Goal: Transaction & Acquisition: Purchase product/service

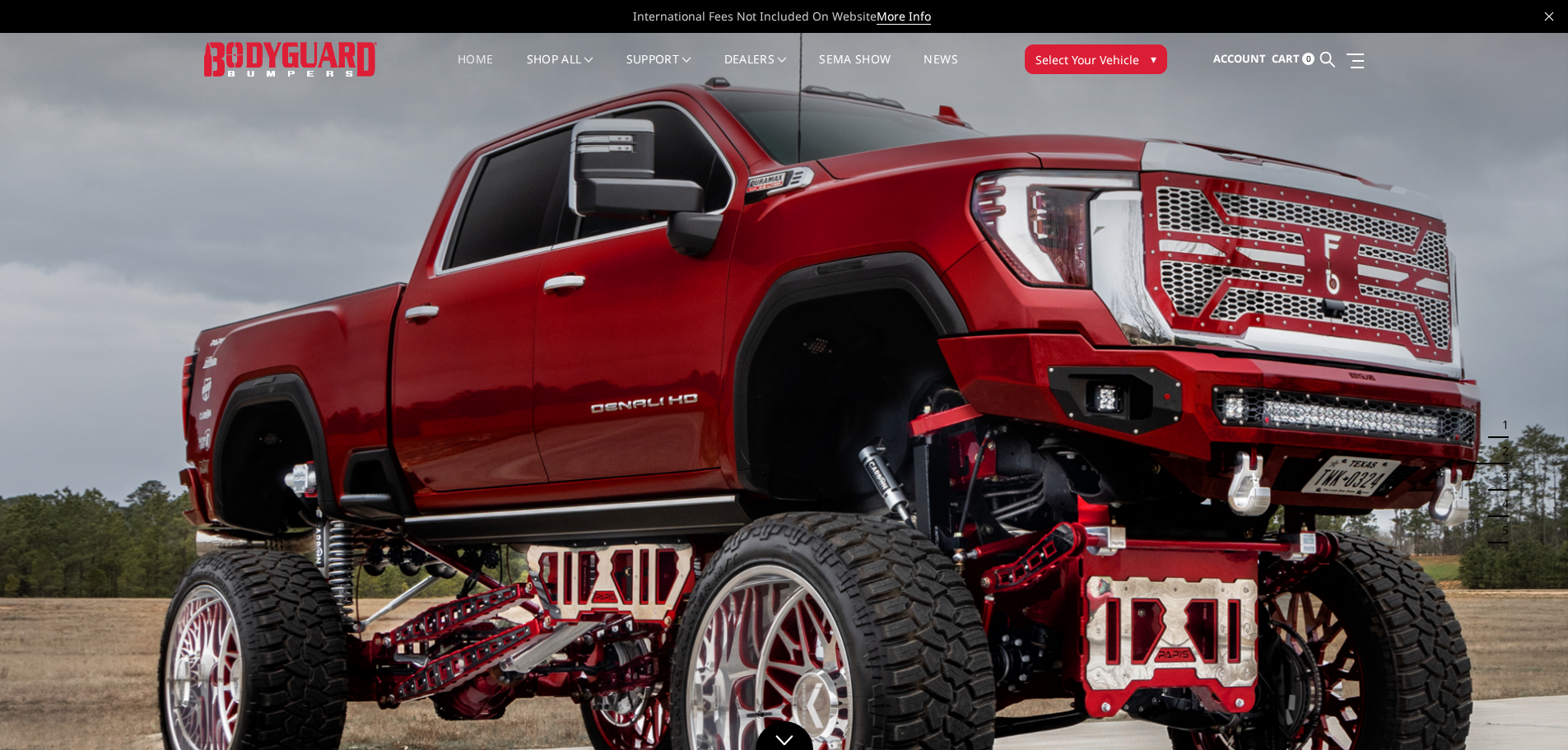
click at [1068, 63] on span "Select Your Vehicle" at bounding box center [1088, 59] width 103 height 18
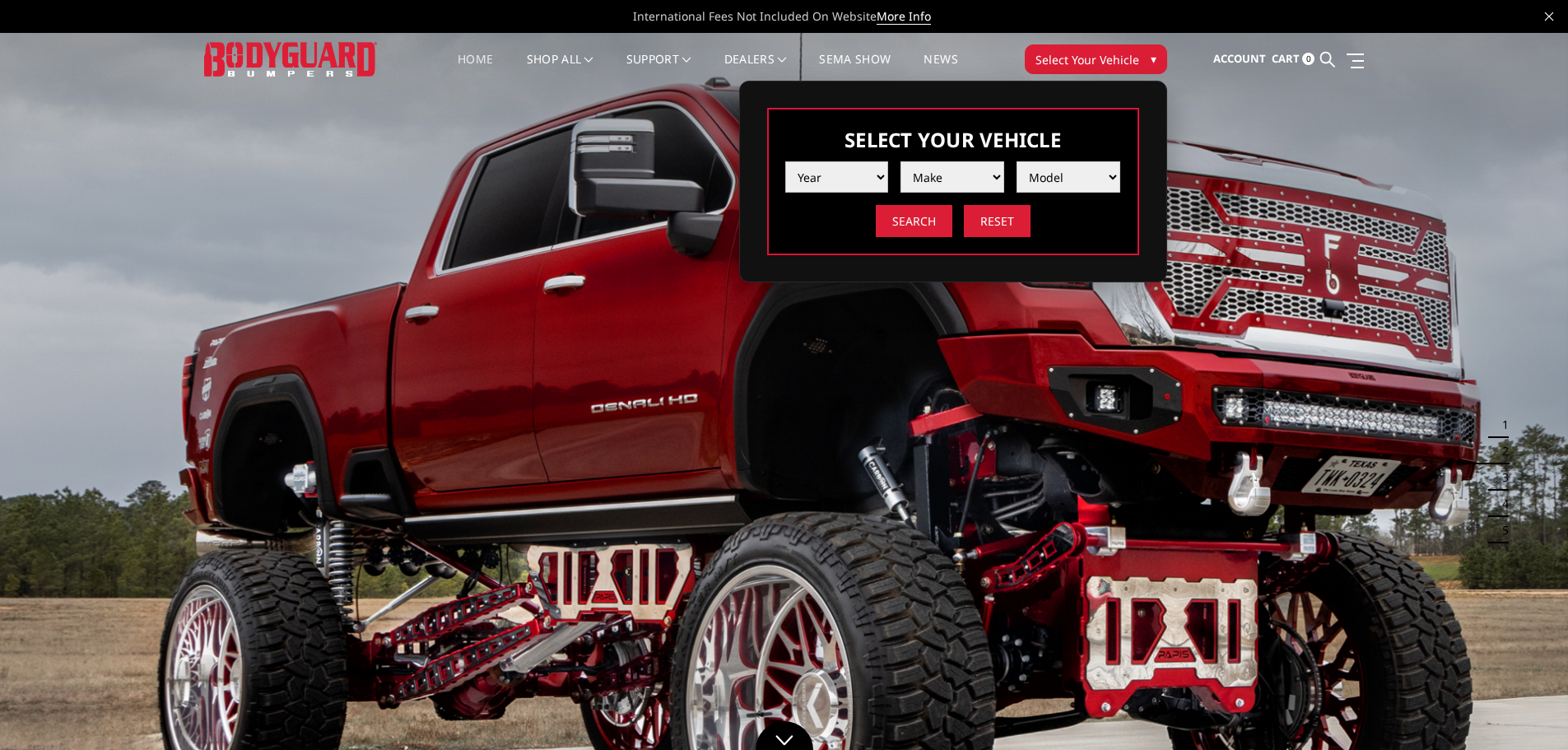
click at [846, 180] on select "Year 2025 2024 2023 2022 2021 2020 2019 2018 2017 2016 2015 2014 2013 2012 2011…" at bounding box center [837, 177] width 103 height 31
select select "yr_2024"
click at [785, 161] on select "Year 2025 2024 2023 2022 2021 2020 2019 2018 2017 2016 2015 2014 2013 2012 2011…" at bounding box center [837, 177] width 103 height 31
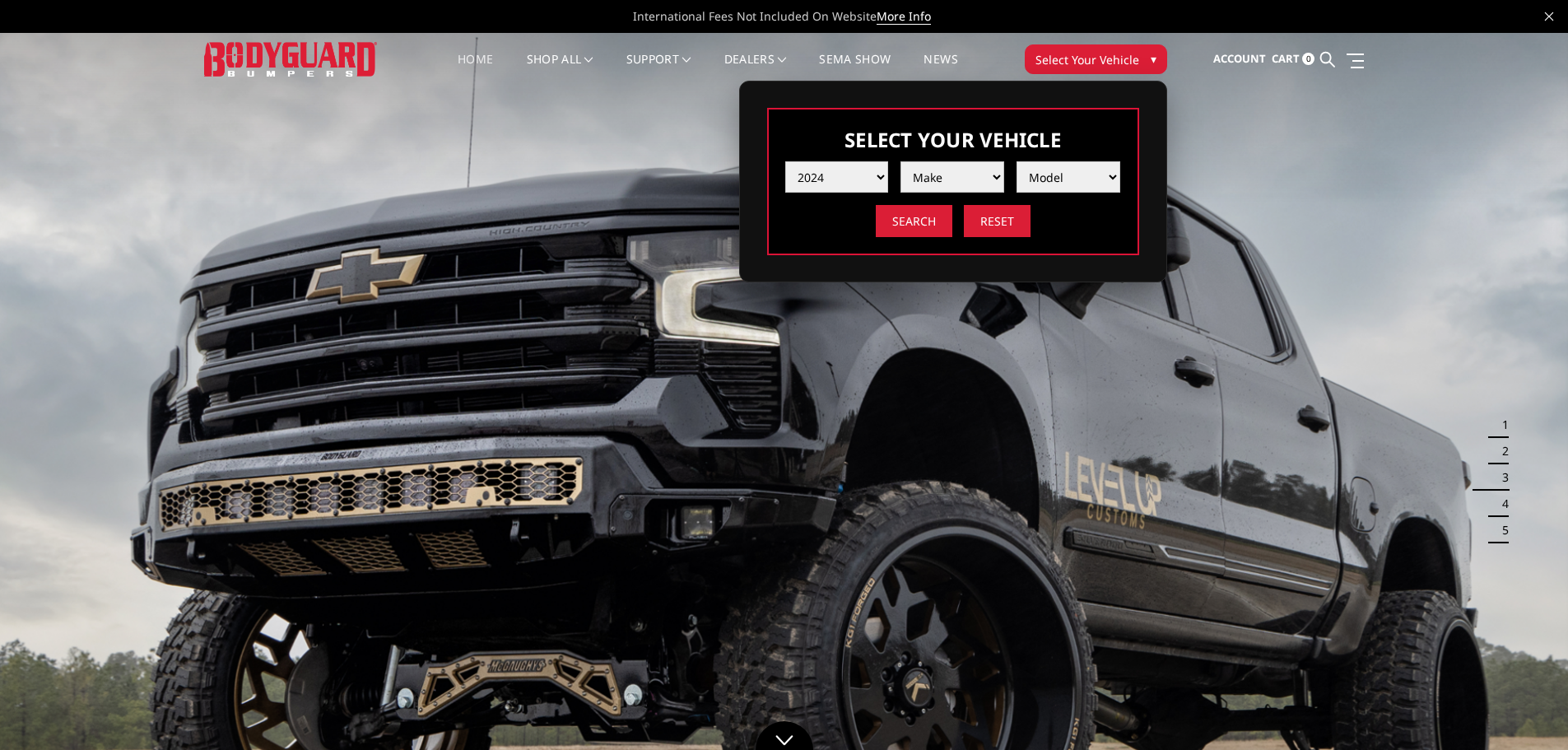
click at [930, 189] on select "Make Chevrolet Ford GMC Ram Toyota" at bounding box center [952, 177] width 103 height 31
select select "mk_ram"
click at [901, 161] on select "Make Chevrolet Ford GMC Ram Toyota" at bounding box center [952, 177] width 103 height 31
click at [1044, 186] on select "Model 1500 6-Lug 1500 Rebel 2500 / 3500 4500 / 5500 TRX" at bounding box center [1068, 177] width 103 height 31
select select "md_4500-5500"
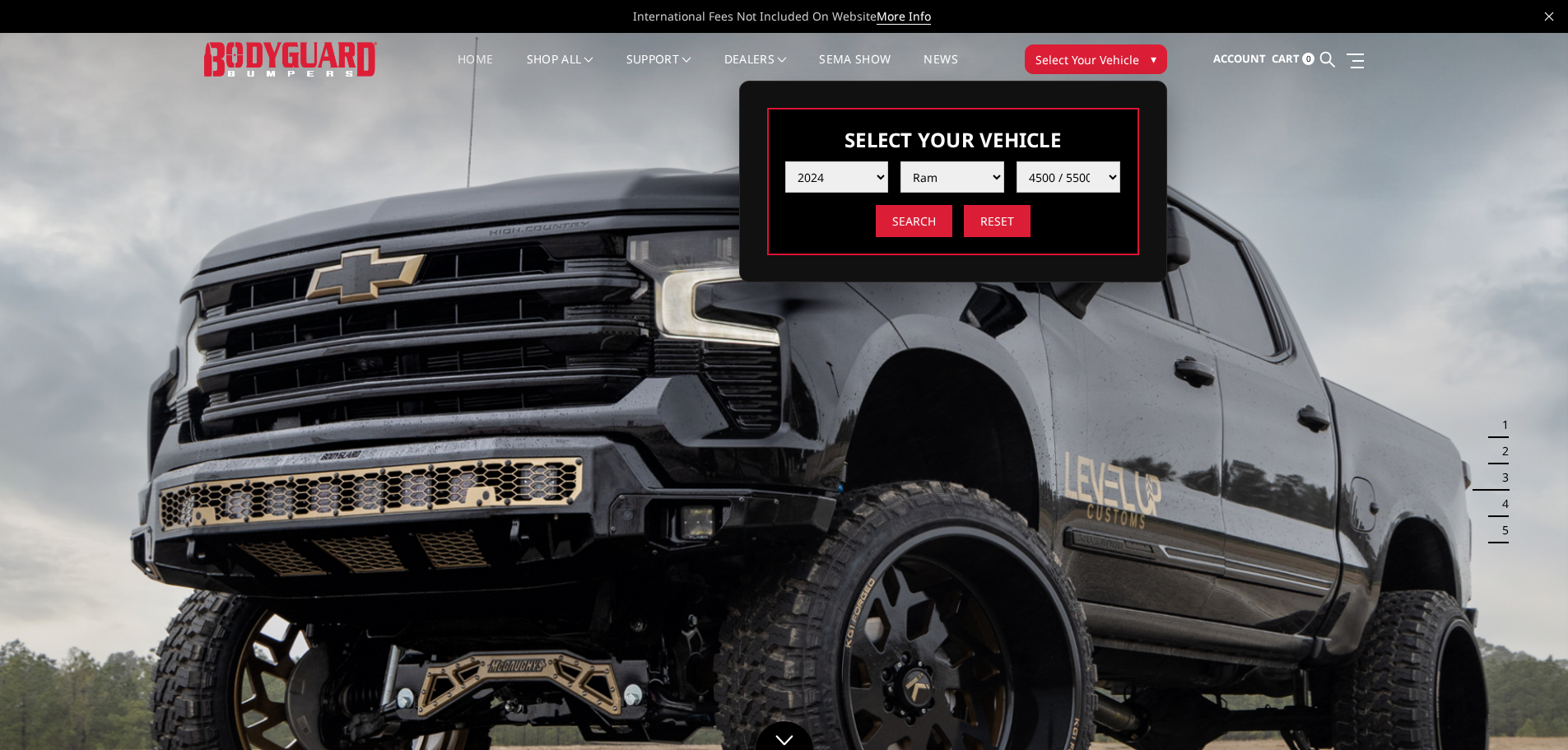
click at [1017, 161] on select "Model 1500 6-Lug 1500 Rebel 2500 / 3500 4500 / 5500 TRX" at bounding box center [1068, 177] width 103 height 31
click at [941, 215] on input "Search" at bounding box center [914, 220] width 76 height 32
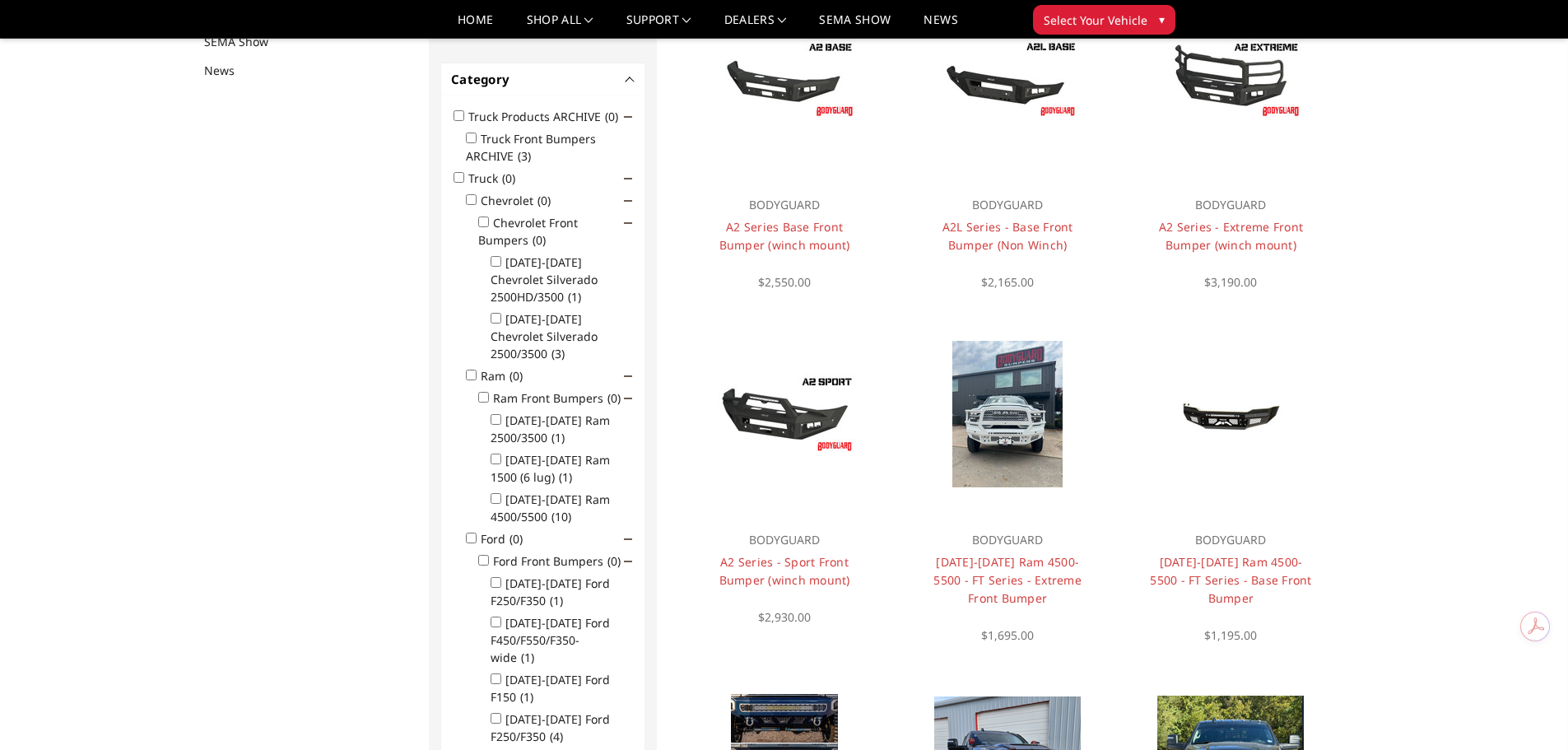
scroll to position [247, 0]
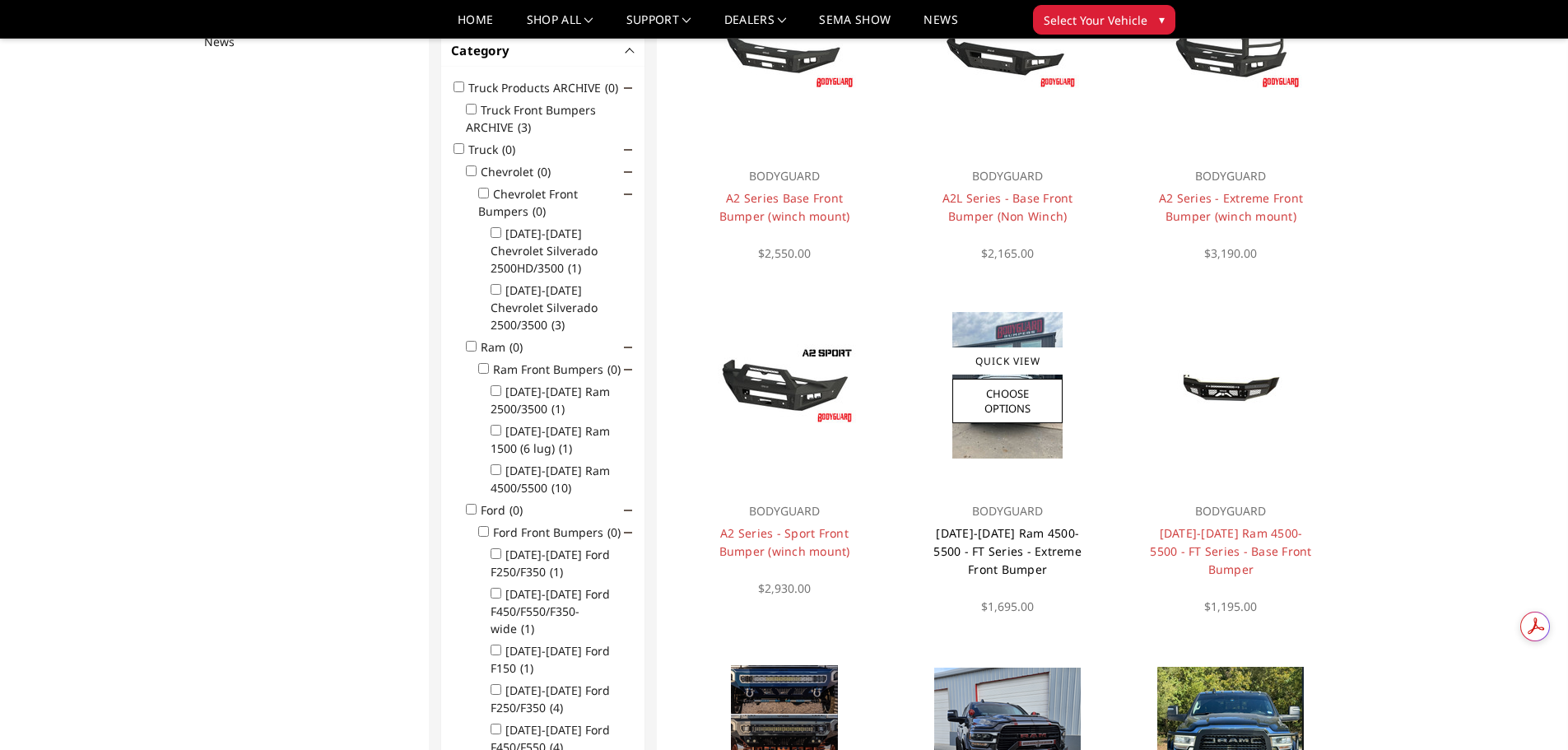
click at [1025, 537] on link "2019-2026 Ram 4500-5500 - FT Series - Extreme Front Bumper" at bounding box center [1008, 550] width 148 height 52
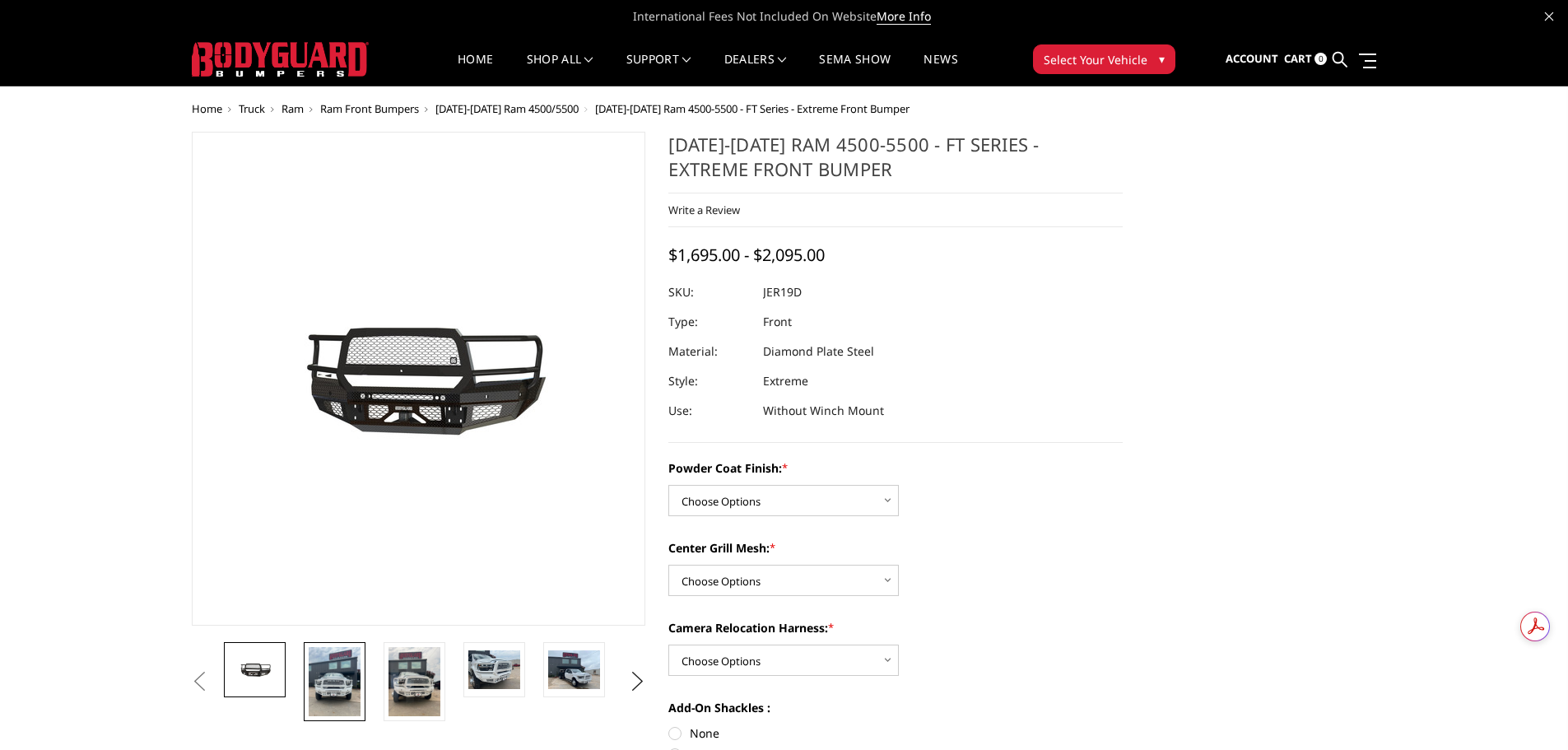
click at [354, 693] on img at bounding box center [334, 681] width 52 height 69
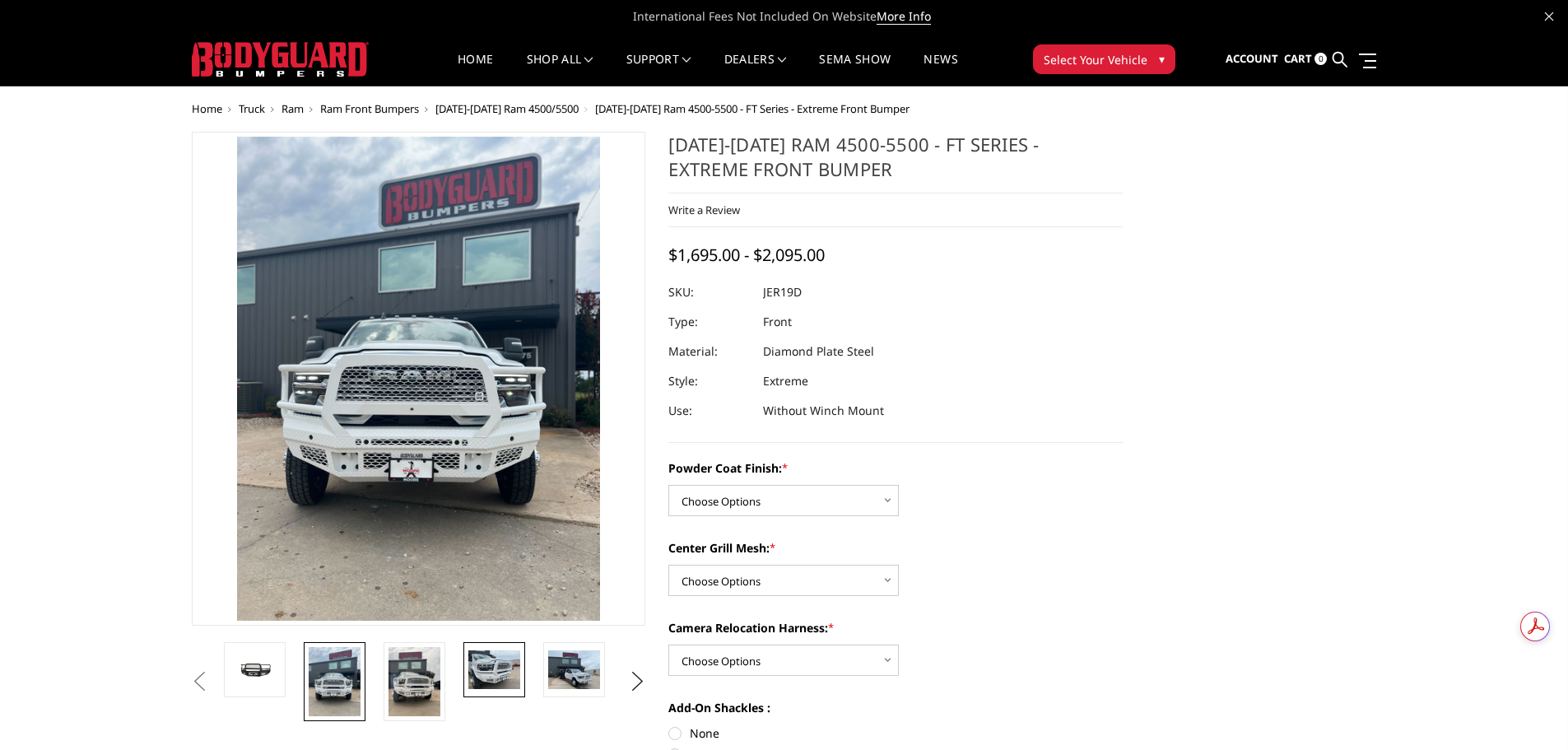
click at [484, 667] on img at bounding box center [494, 670] width 52 height 39
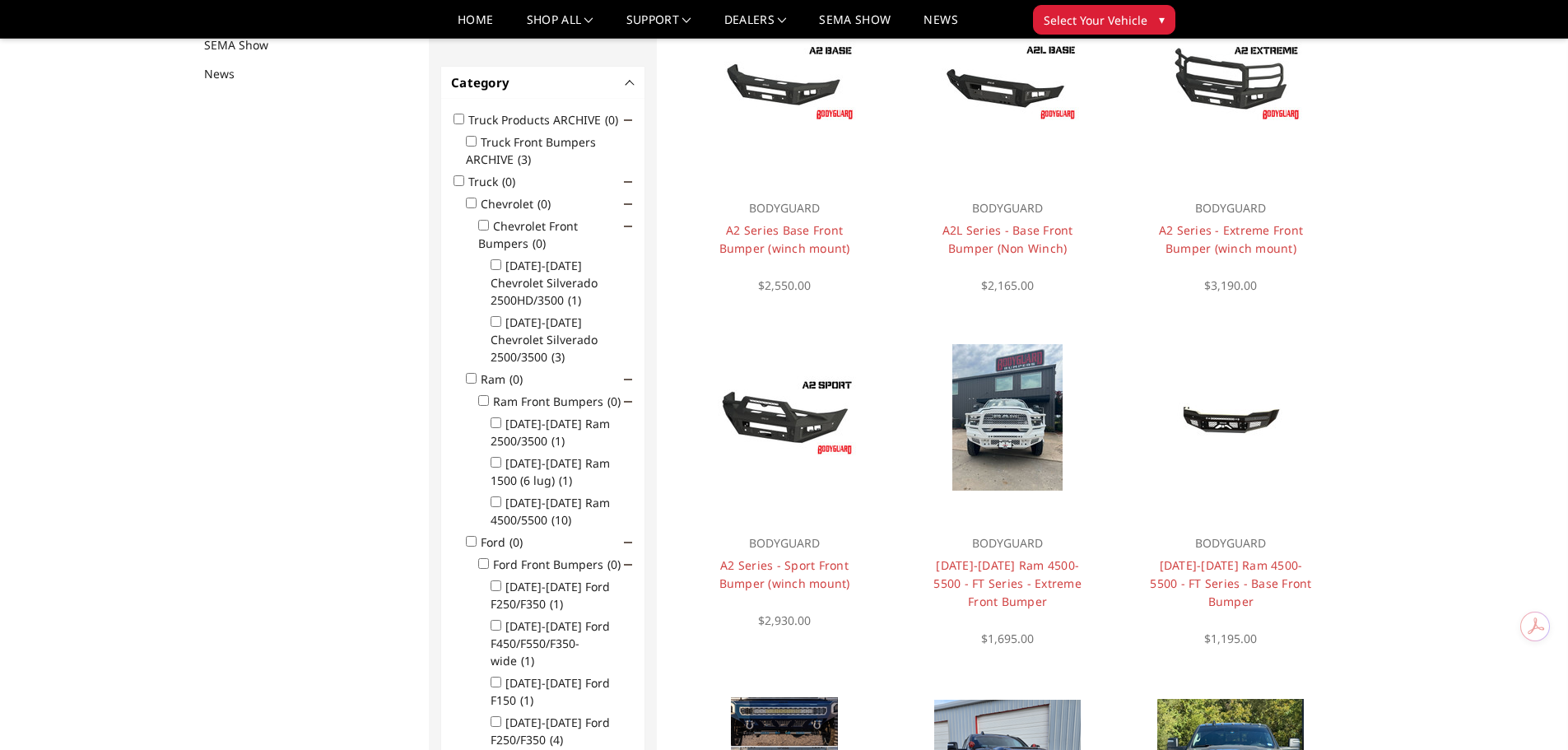
scroll to position [214, 0]
click at [1012, 470] on img at bounding box center [1007, 418] width 110 height 146
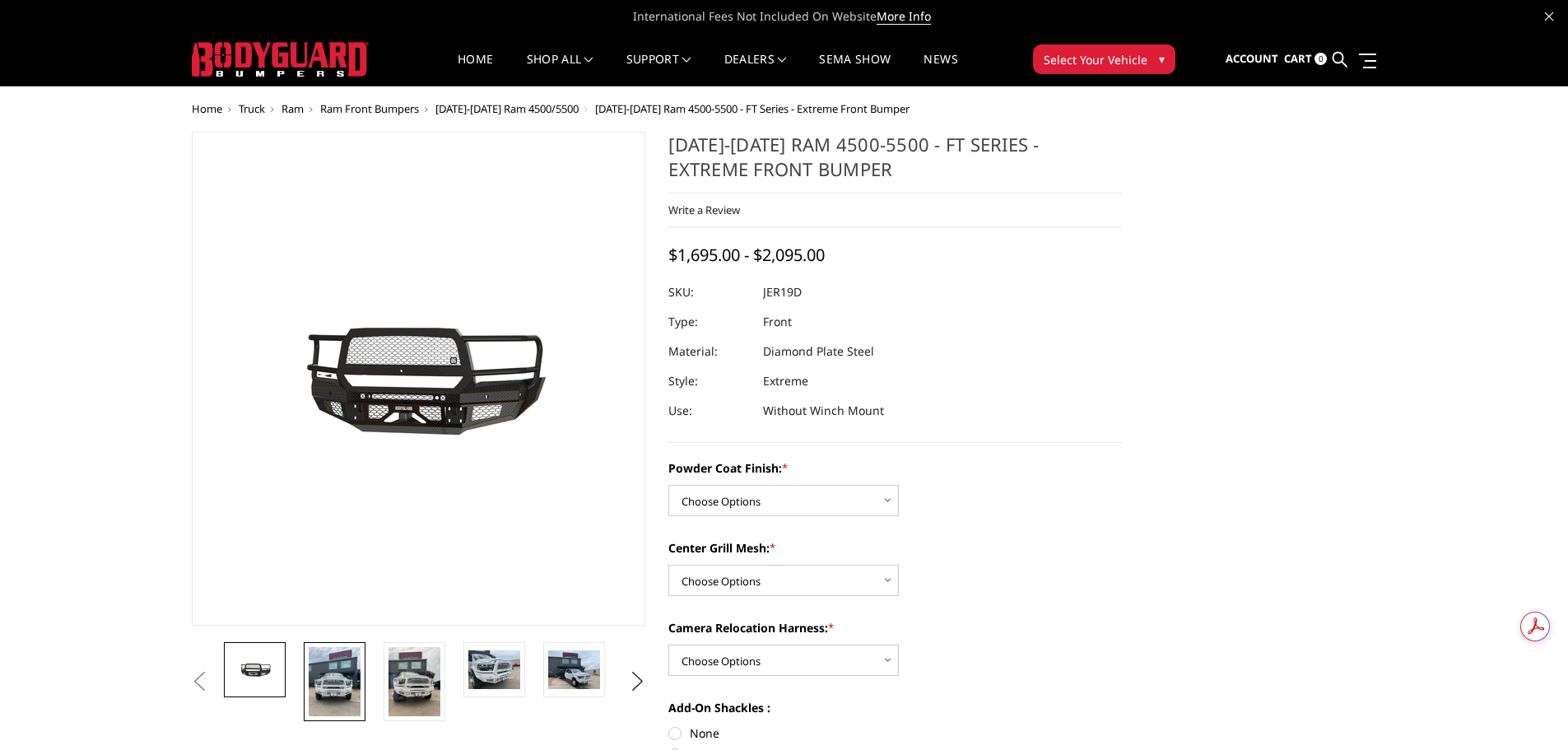
click at [333, 680] on img at bounding box center [334, 681] width 52 height 69
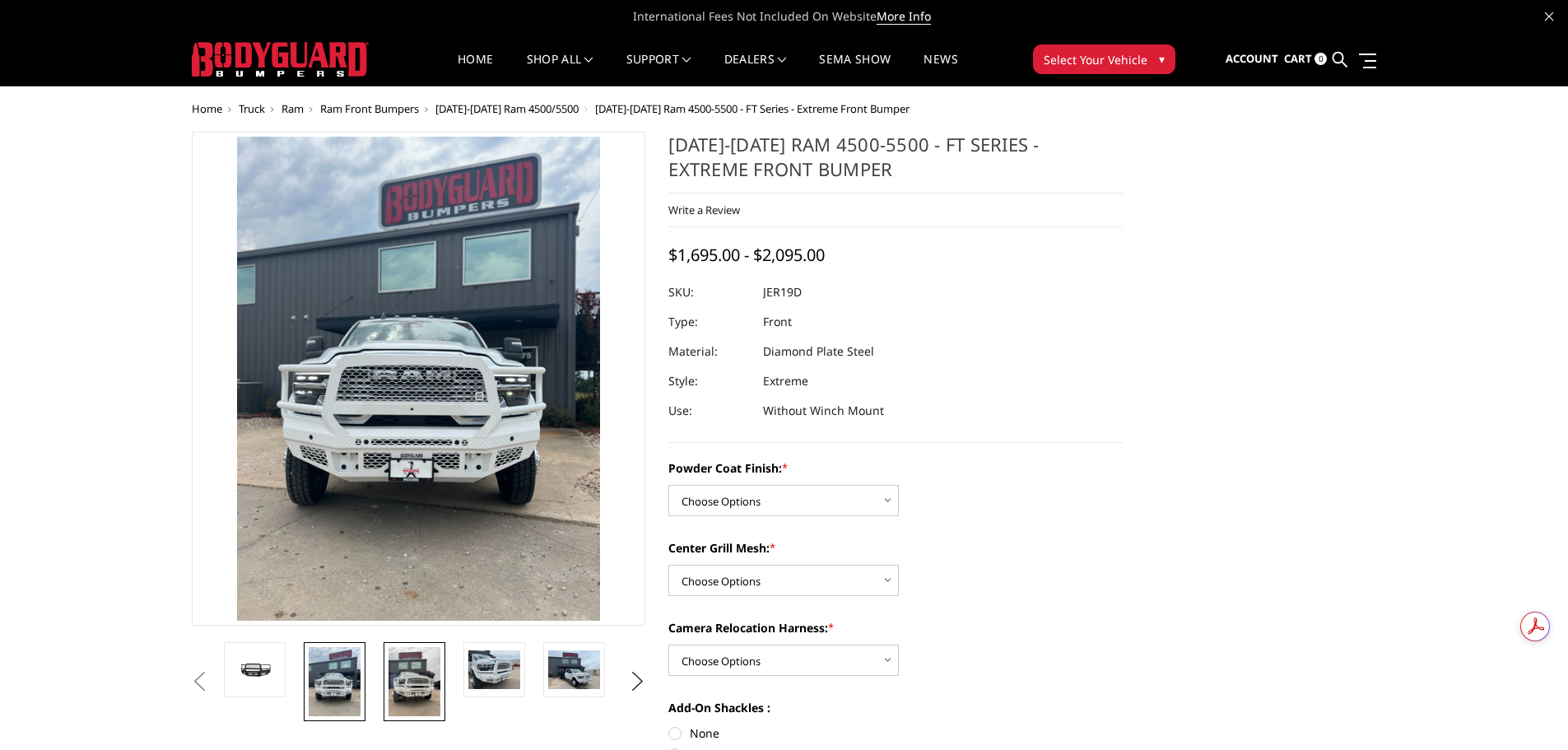
click at [406, 691] on img at bounding box center [414, 681] width 52 height 69
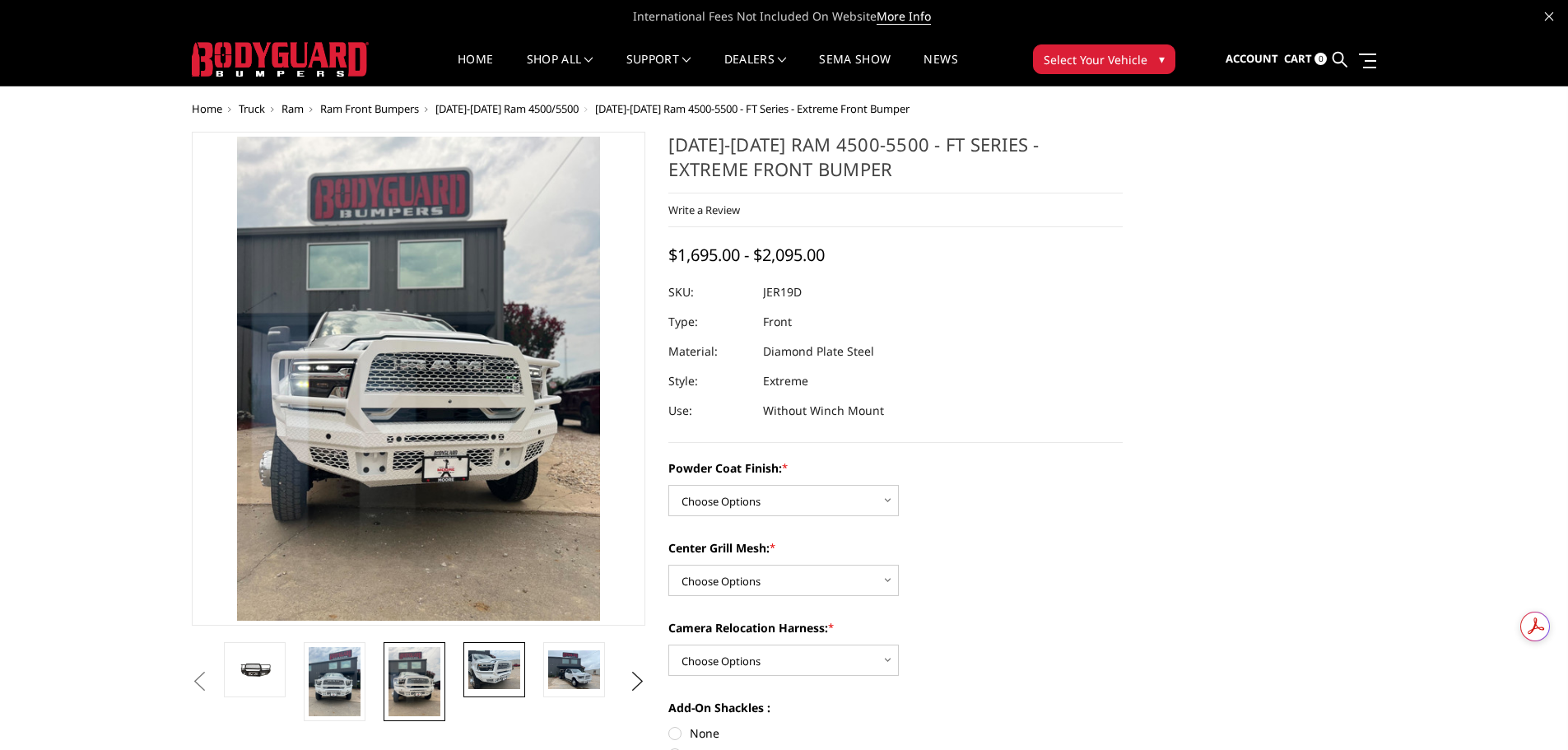
click at [503, 674] on img at bounding box center [494, 670] width 52 height 39
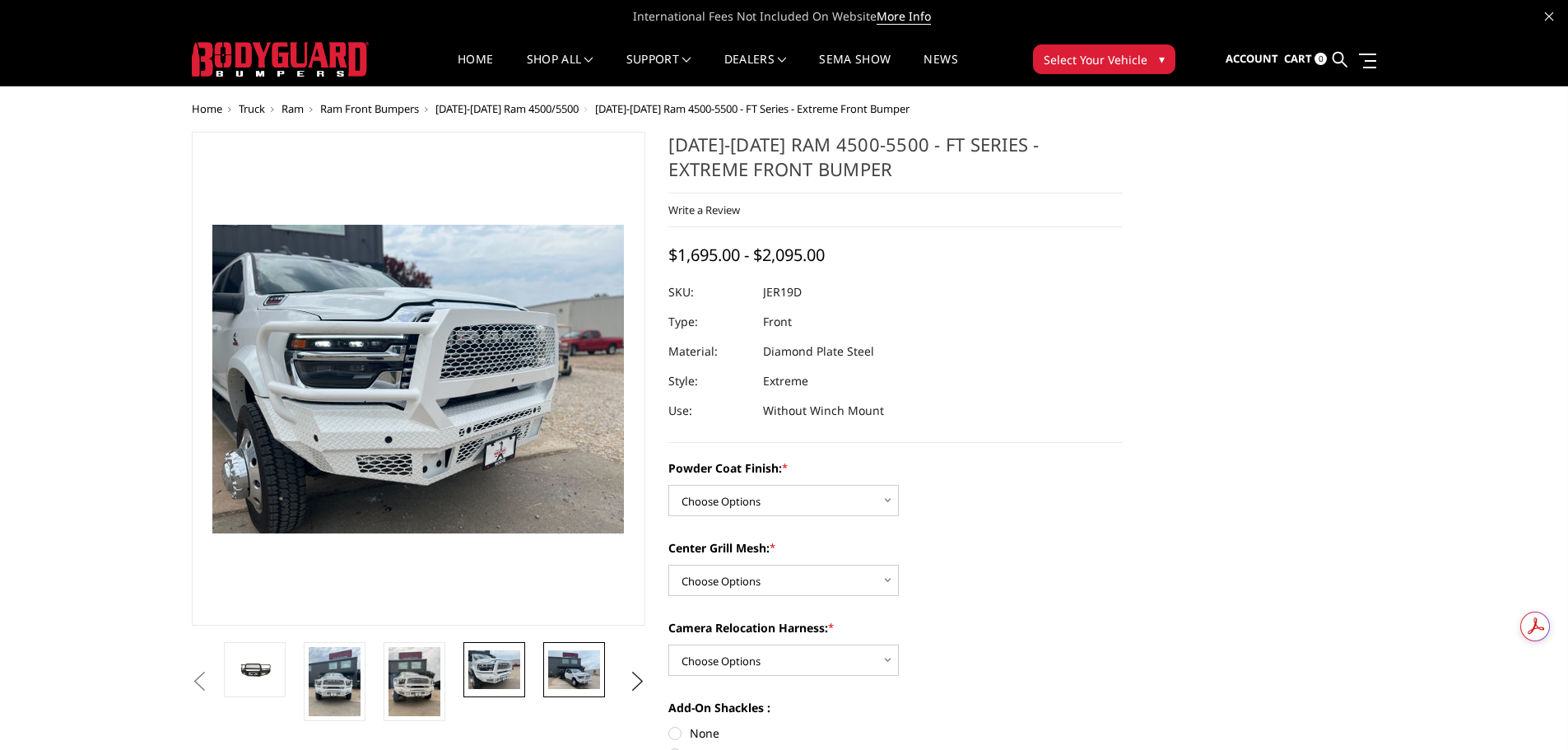
click at [561, 673] on img at bounding box center [574, 670] width 52 height 39
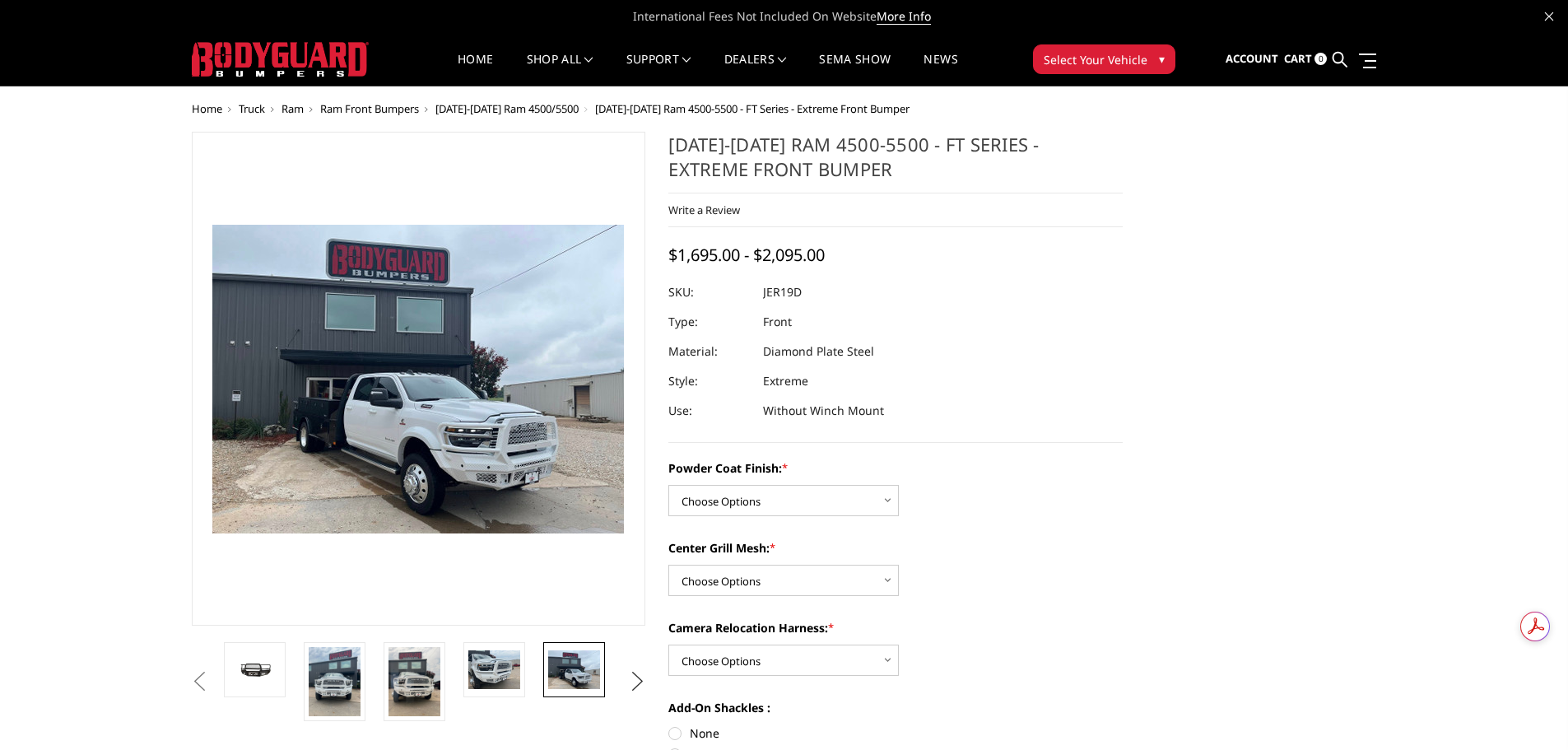
click at [638, 678] on button "Next" at bounding box center [636, 681] width 24 height 24
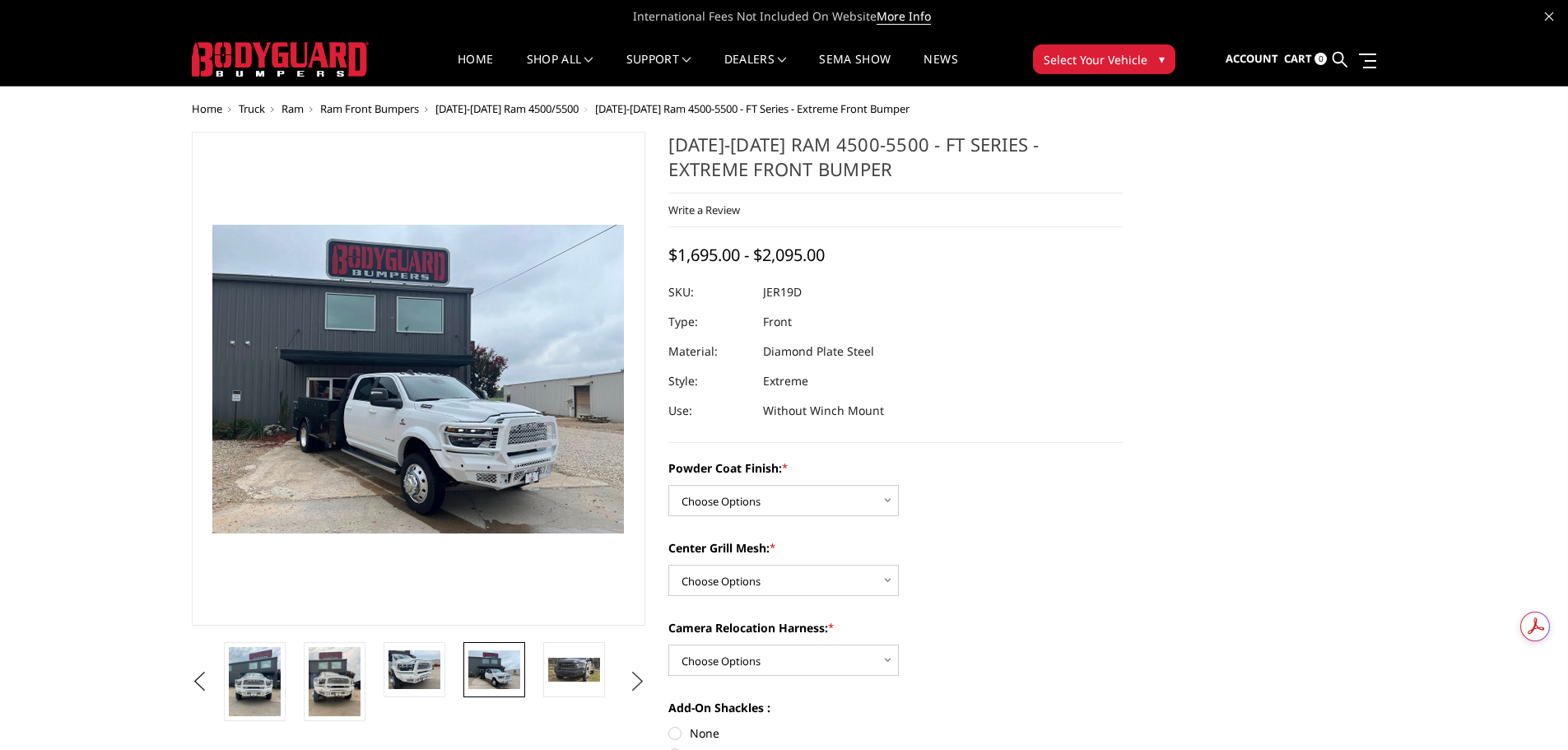
click at [638, 678] on button "Next" at bounding box center [636, 681] width 24 height 24
click at [494, 664] on img at bounding box center [494, 669] width 52 height 23
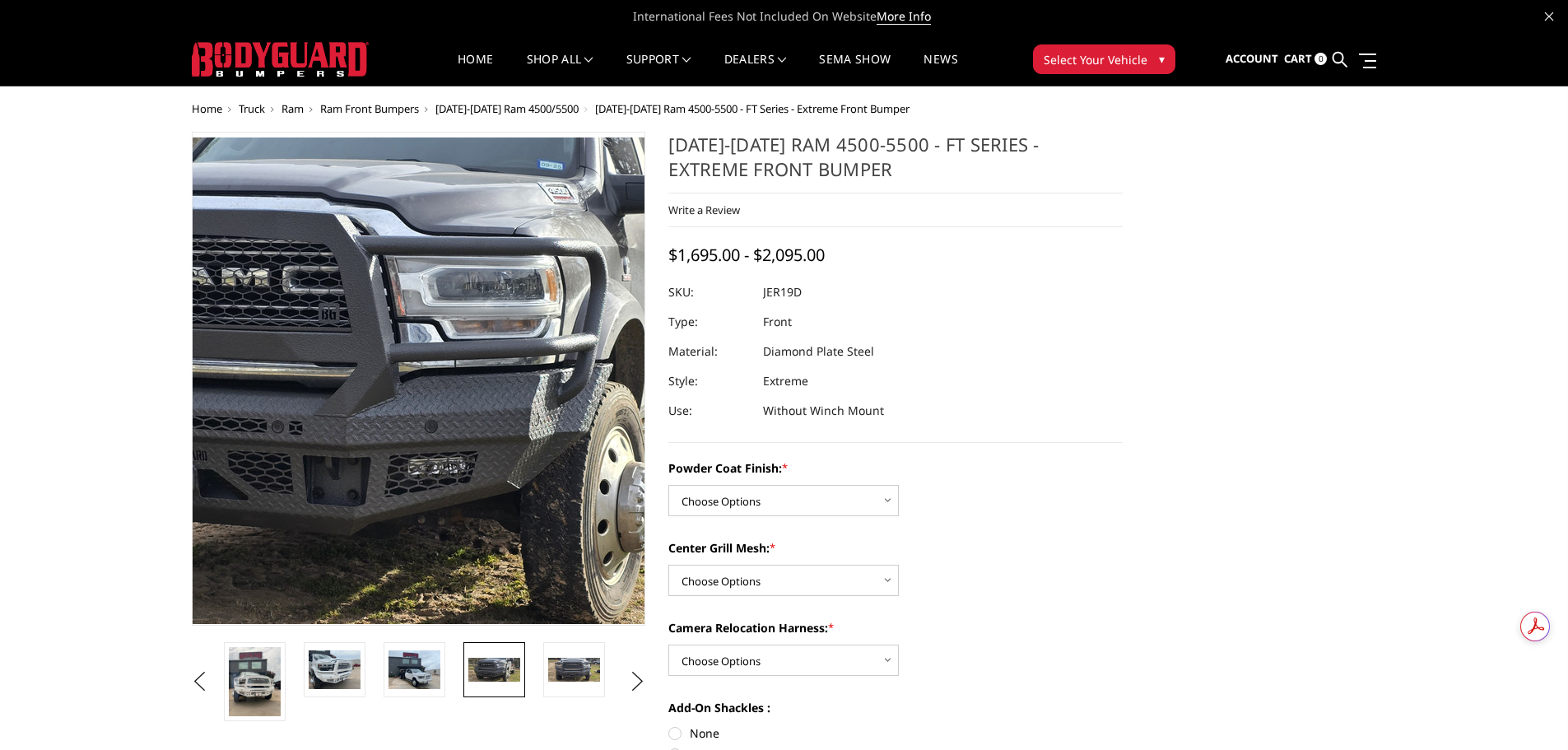
click at [473, 478] on img at bounding box center [347, 380] width 1054 height 487
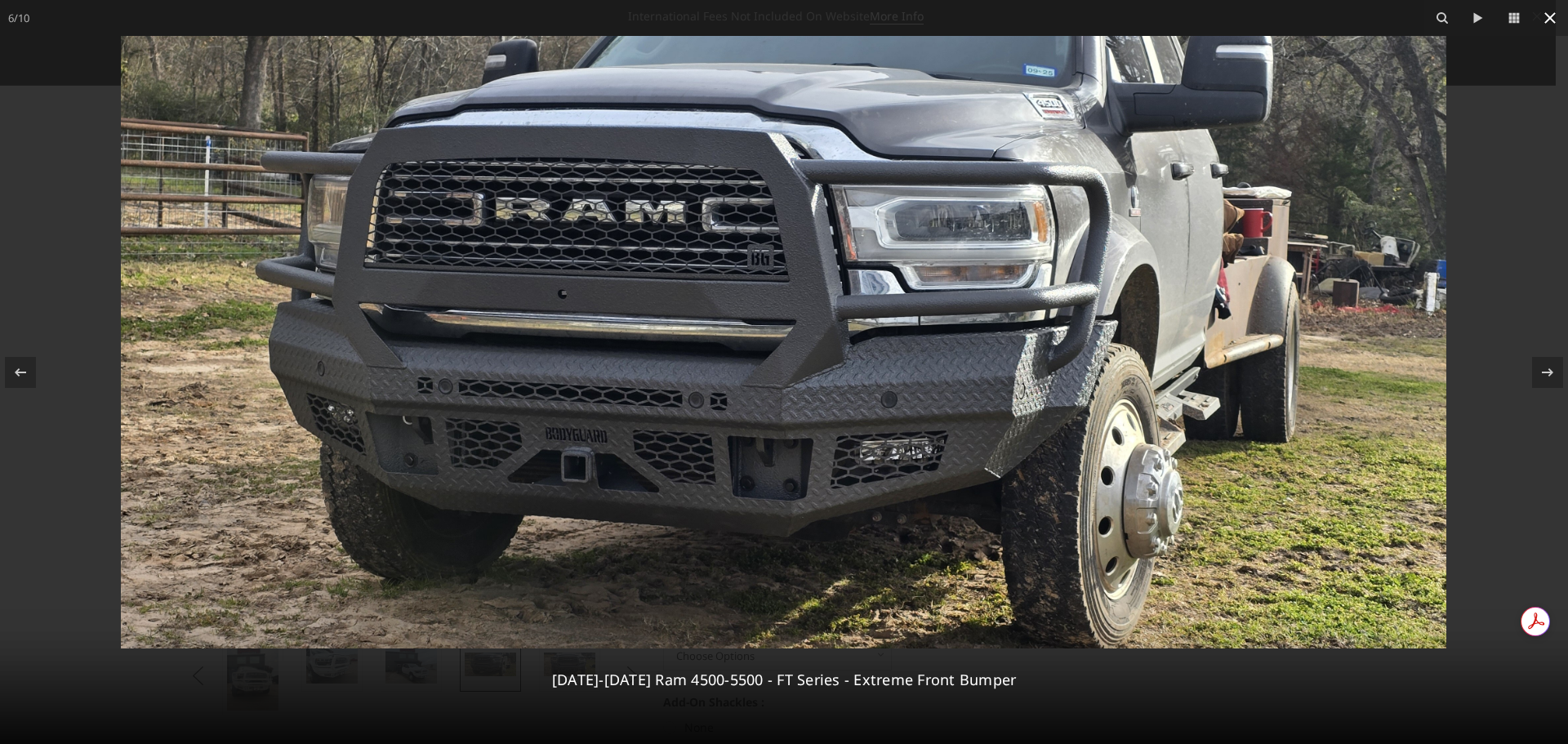
click at [1552, 18] on icon at bounding box center [1550, 17] width 19 height 19
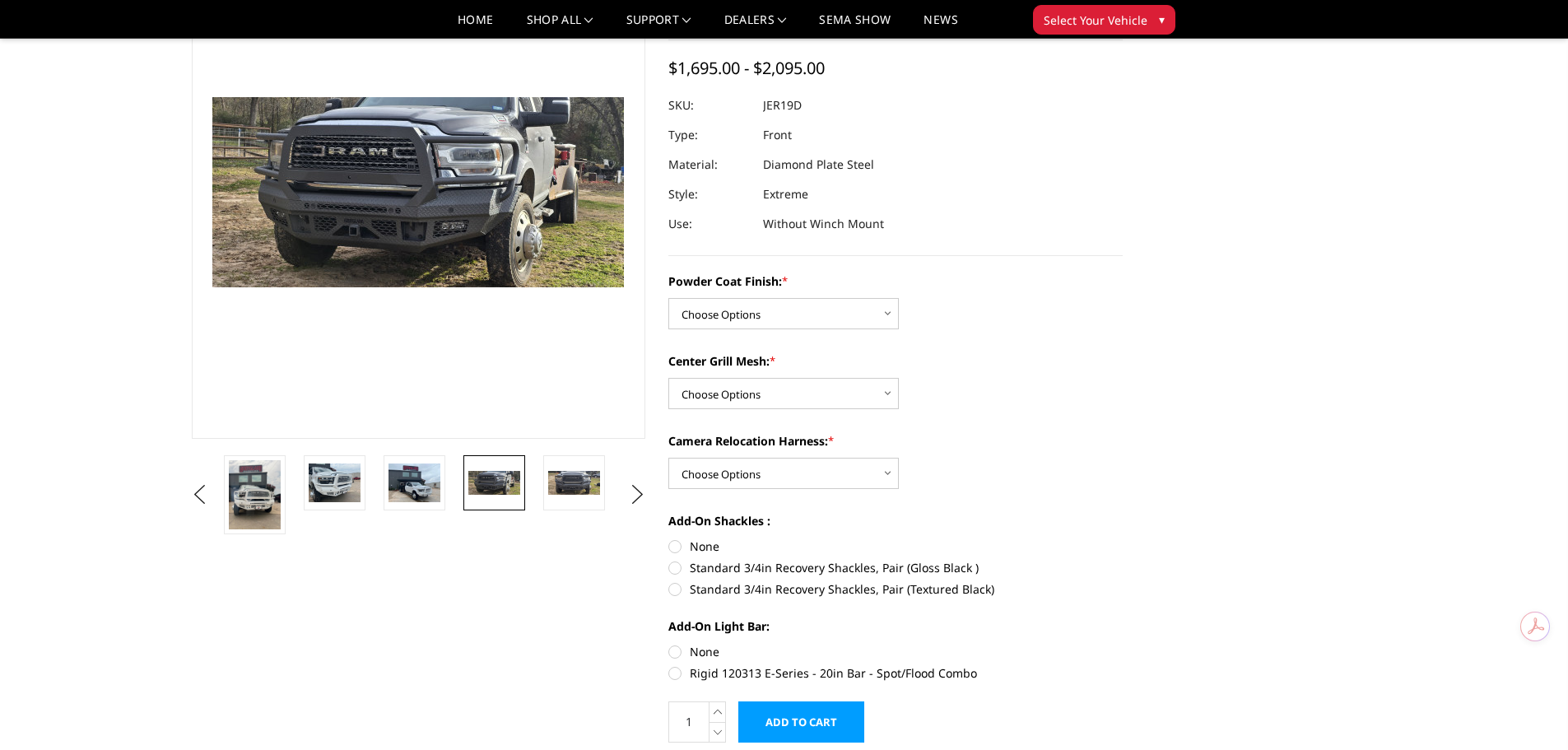
scroll to position [165, 0]
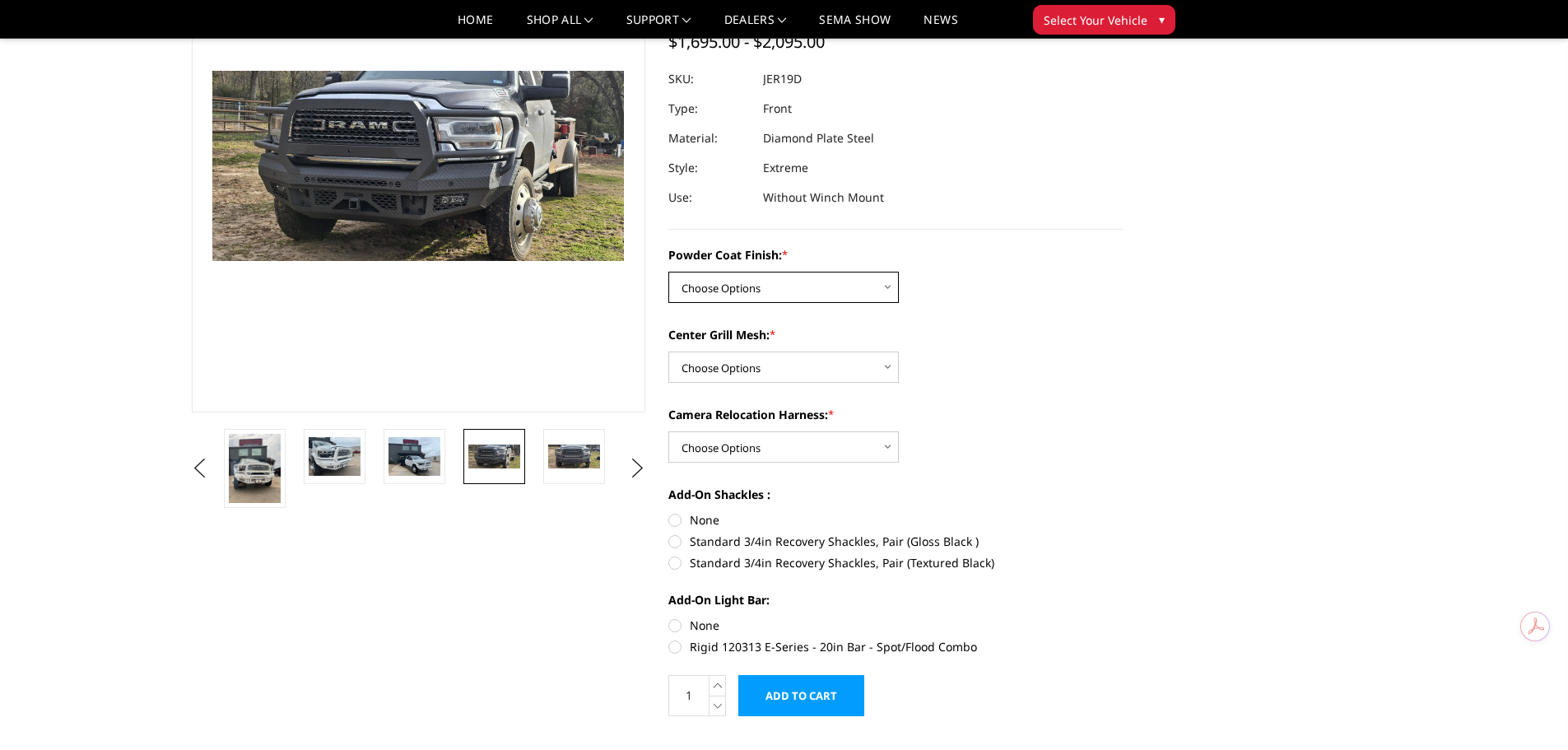
click at [813, 282] on select "Choose Options Bare Metal Gloss Black Powder Coat Textured Black Powder Coat" at bounding box center [784, 287] width 230 height 31
select select "3237"
click at [668, 271] on select "Choose Options Bare Metal Gloss Black Powder Coat Textured Black Powder Coat" at bounding box center [784, 287] width 230 height 31
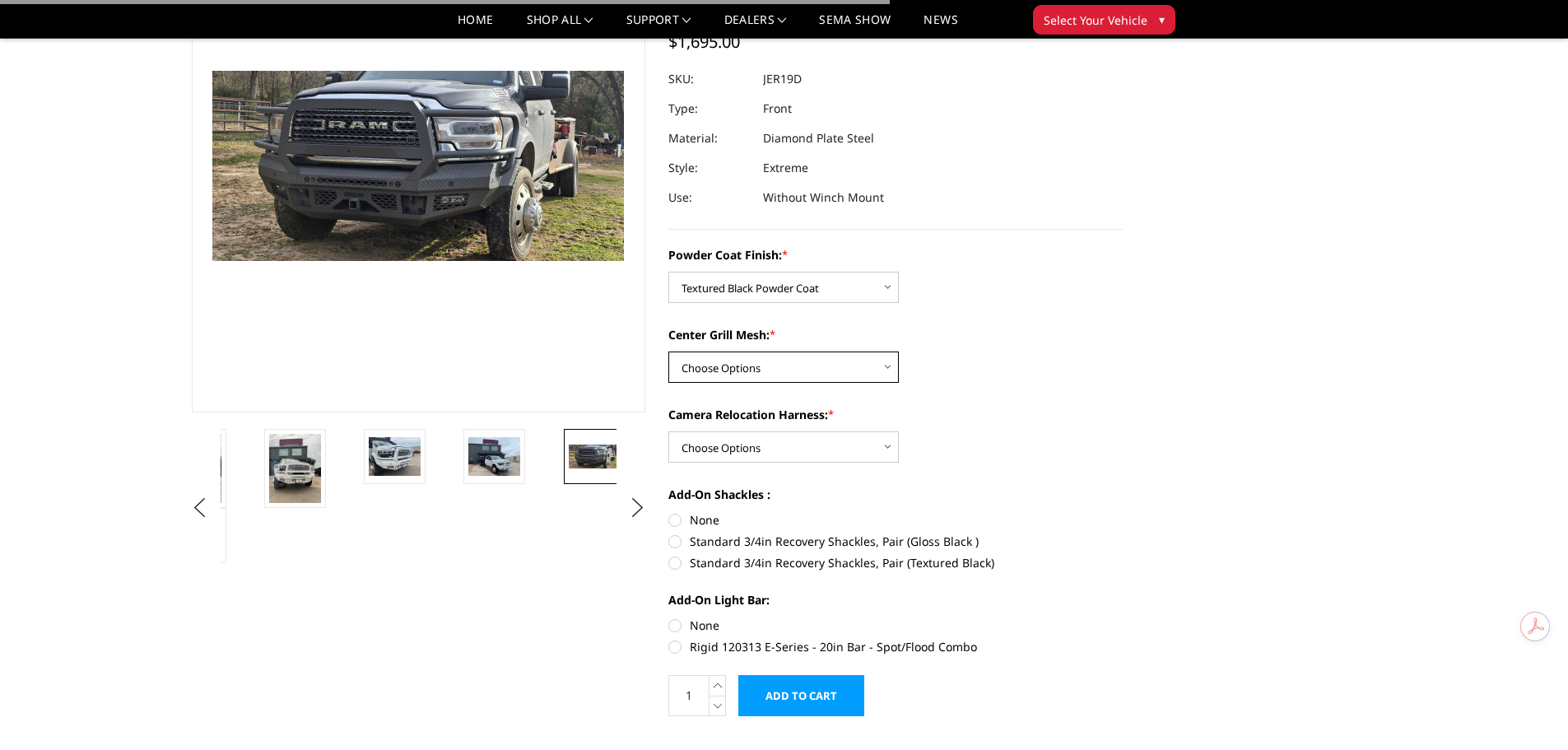
click at [768, 369] on select "Choose Options WITH Expanded Metal in Center Grill WITHOUT Expanded Metal in Ce…" at bounding box center [784, 367] width 230 height 31
click at [668, 351] on select "Choose Options WITH Expanded Metal in Center Grill WITHOUT Expanded Metal in Ce…" at bounding box center [784, 367] width 230 height 31
click at [790, 366] on select "Choose Options WITH Expanded Metal in Center Grill WITHOUT Expanded Metal in Ce…" at bounding box center [784, 367] width 230 height 31
select select "3239"
click at [668, 351] on select "Choose Options WITH Expanded Metal in Center Grill WITHOUT Expanded Metal in Ce…" at bounding box center [784, 367] width 230 height 31
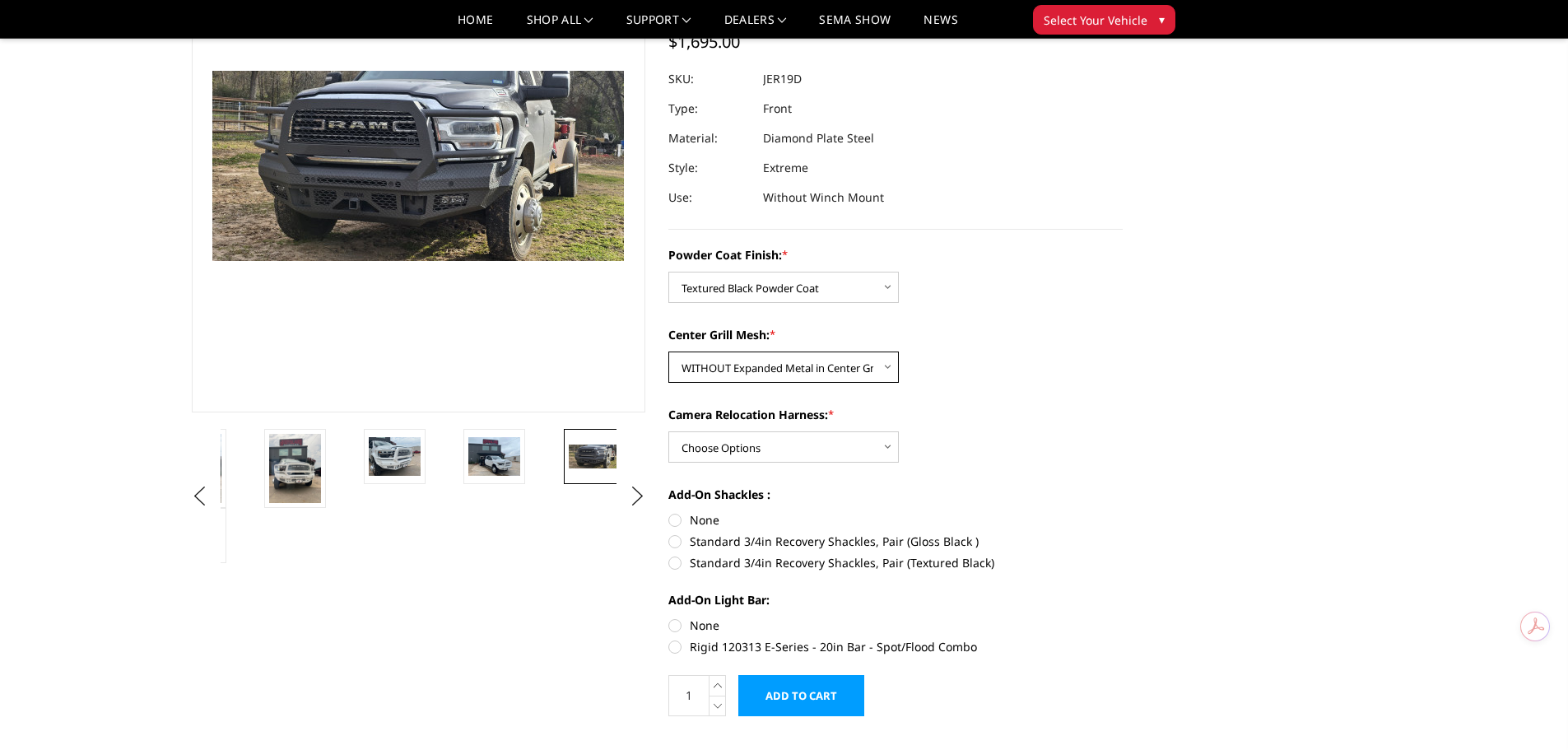
scroll to position [82, 0]
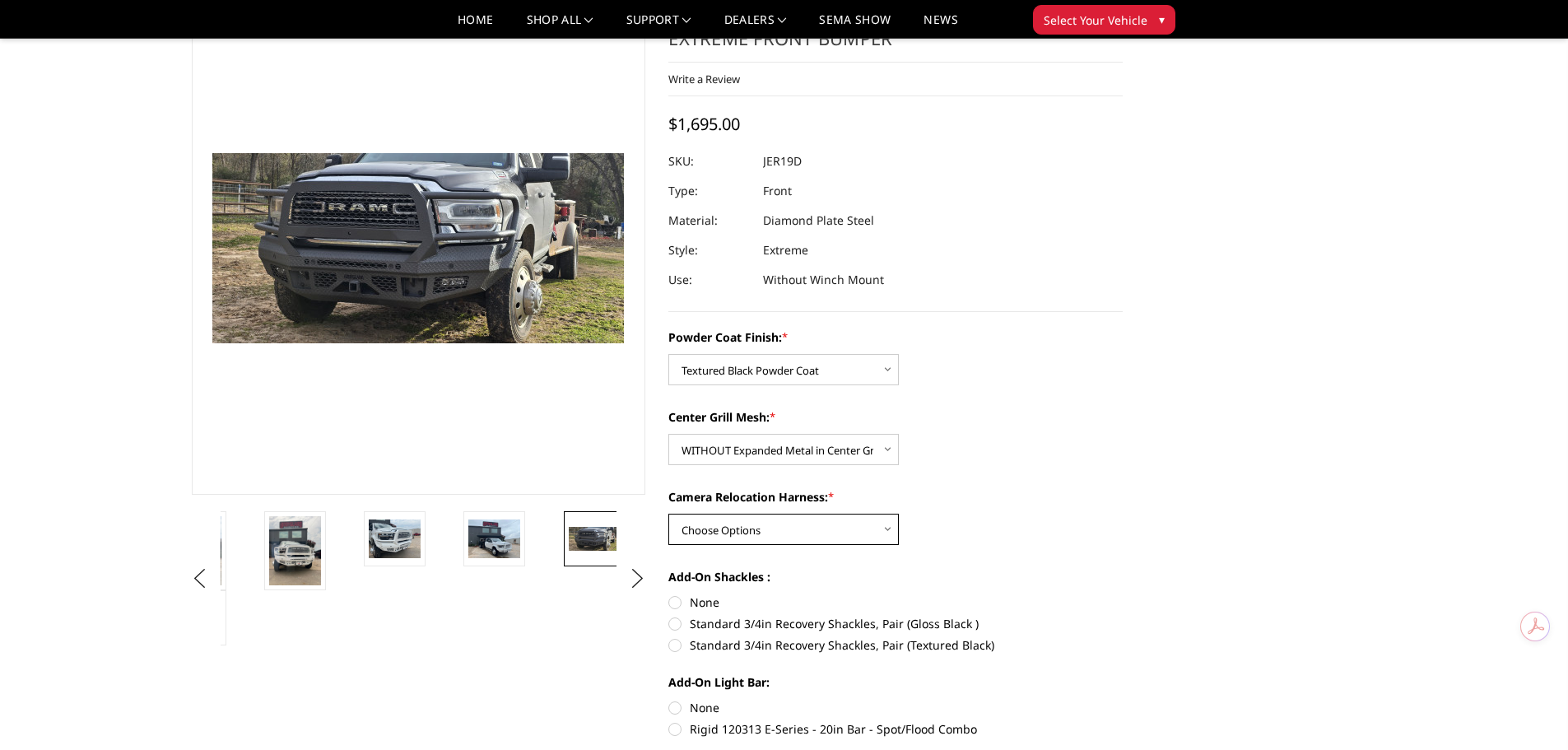
click at [772, 533] on select "Choose Options WITH Camera Relocation Harness WITHOUT Camera Relocation Harness" at bounding box center [784, 530] width 230 height 31
select select "3241"
click at [668, 514] on select "Choose Options WITH Camera Relocation Harness WITHOUT Camera Relocation Harness" at bounding box center [784, 530] width 230 height 31
click at [793, 370] on select "Choose Options Bare Metal Gloss Black Powder Coat Textured Black Powder Coat" at bounding box center [784, 370] width 230 height 31
click at [938, 387] on div "Powder Coat Finish: * Choose Options Bare Metal Gloss Black Powder Coat Texture…" at bounding box center [896, 532] width 455 height 406
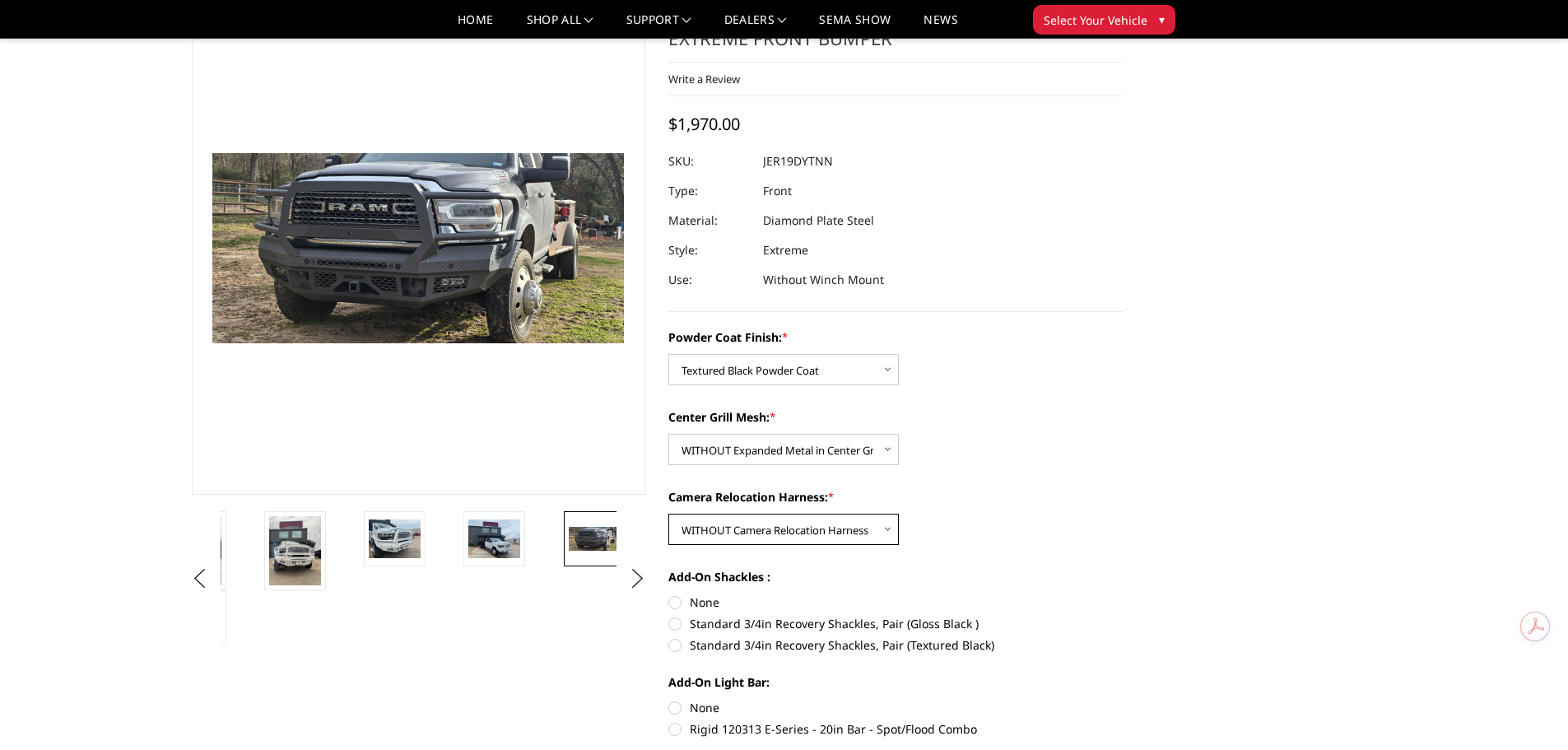
click at [734, 532] on select "Choose Options WITH Camera Relocation Harness WITHOUT Camera Relocation Harness" at bounding box center [784, 530] width 230 height 31
click at [668, 514] on select "Choose Options WITH Camera Relocation Harness WITHOUT Camera Relocation Harness" at bounding box center [784, 530] width 230 height 31
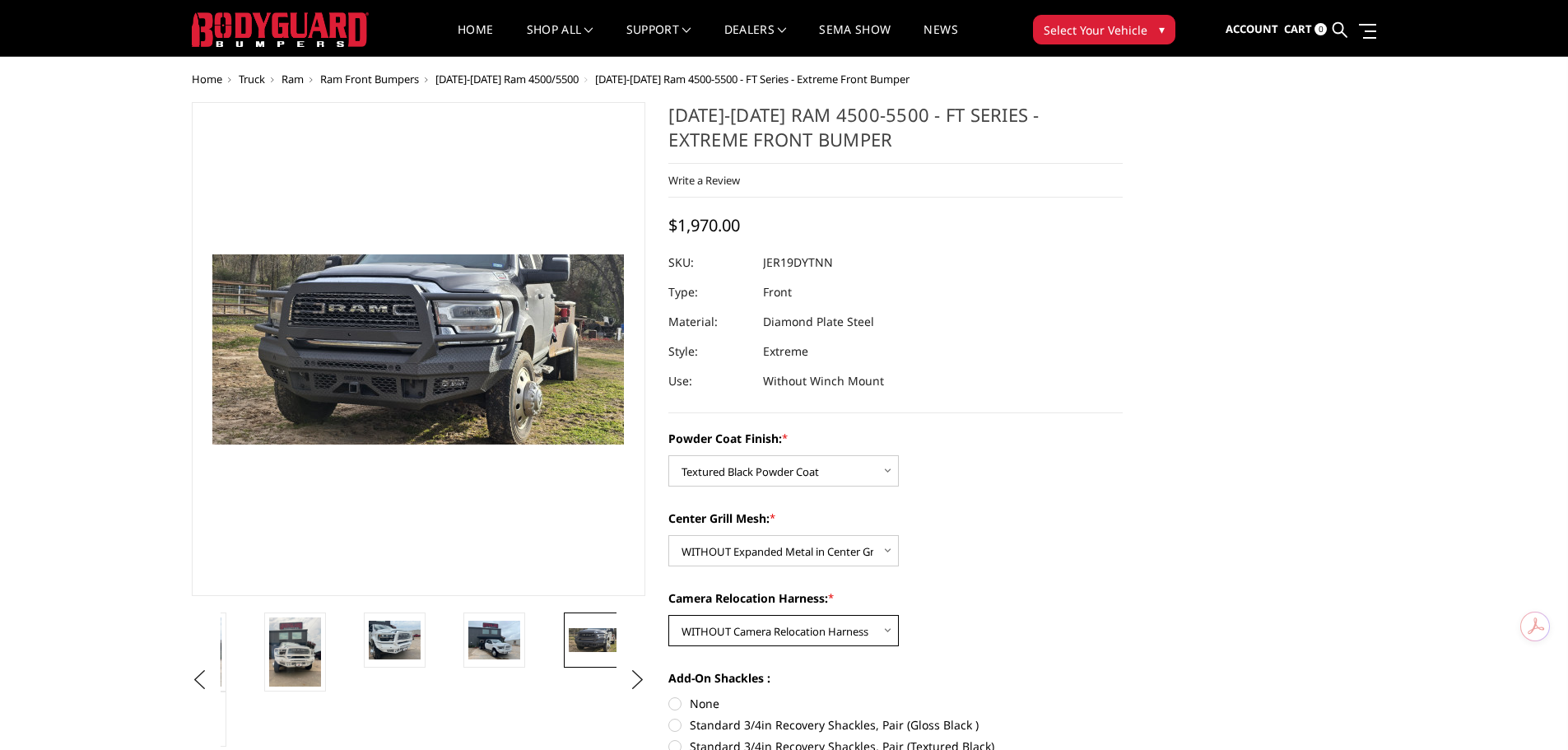
scroll to position [0, 0]
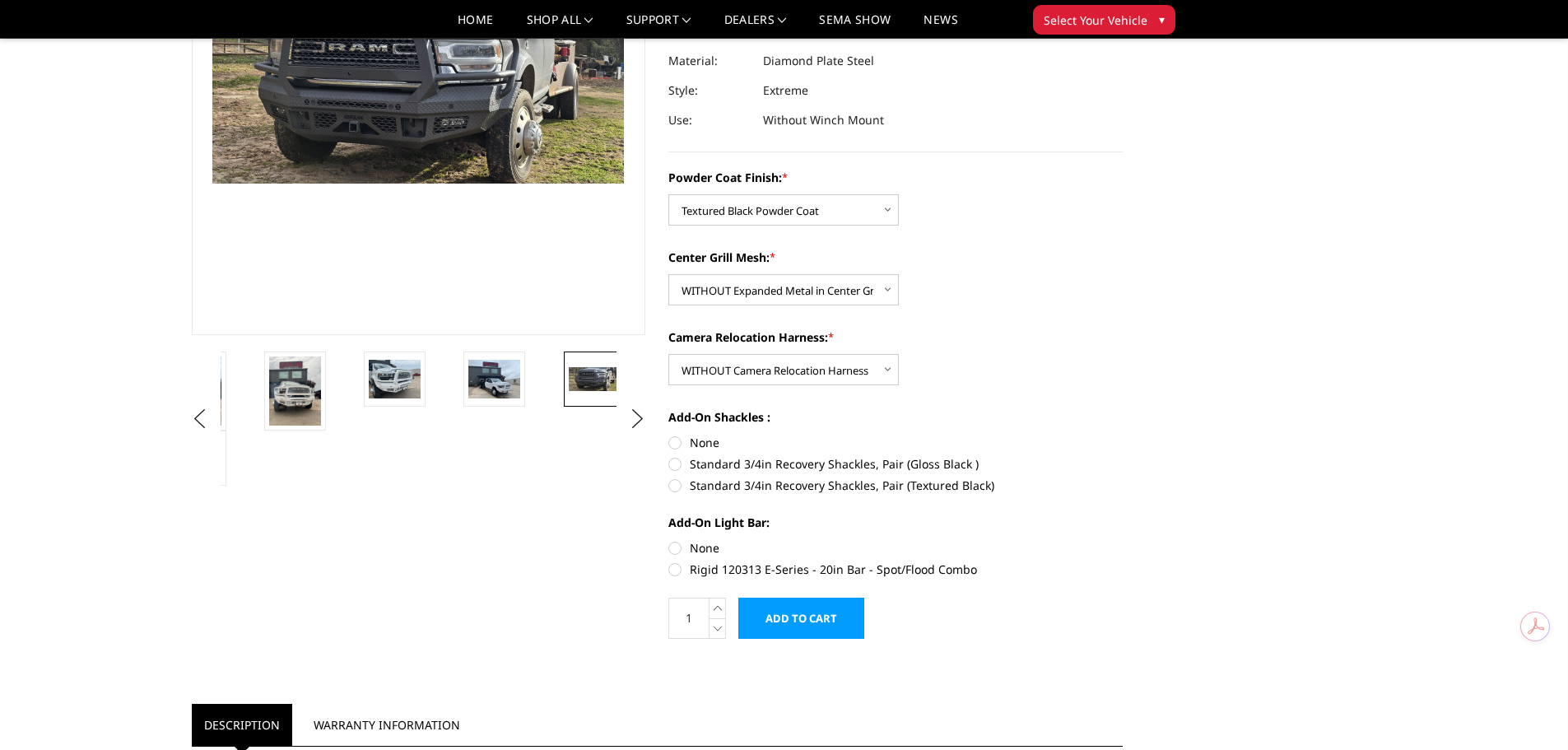
scroll to position [247, 0]
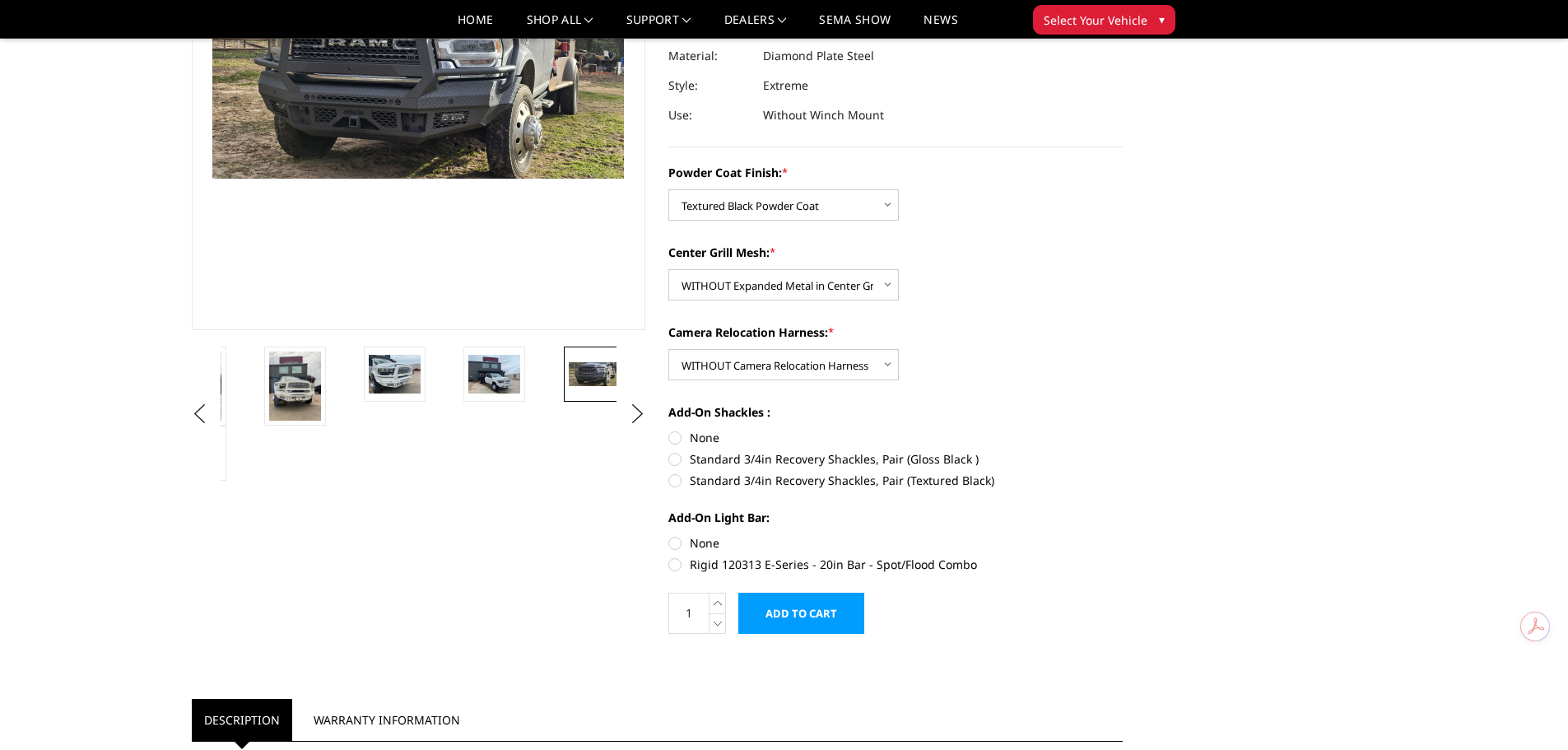
click at [710, 474] on label "Standard 3/4in Recovery Shackles, Pair (Textured Black)" at bounding box center [896, 481] width 455 height 18
click at [1123, 451] on input "Standard 3/4in Recovery Shackles, Pair (Textured Black)" at bounding box center [1123, 451] width 1 height 1
radio input "true"
click at [702, 545] on label "None" at bounding box center [896, 543] width 455 height 18
click at [669, 534] on input "None" at bounding box center [668, 534] width 1 height 1
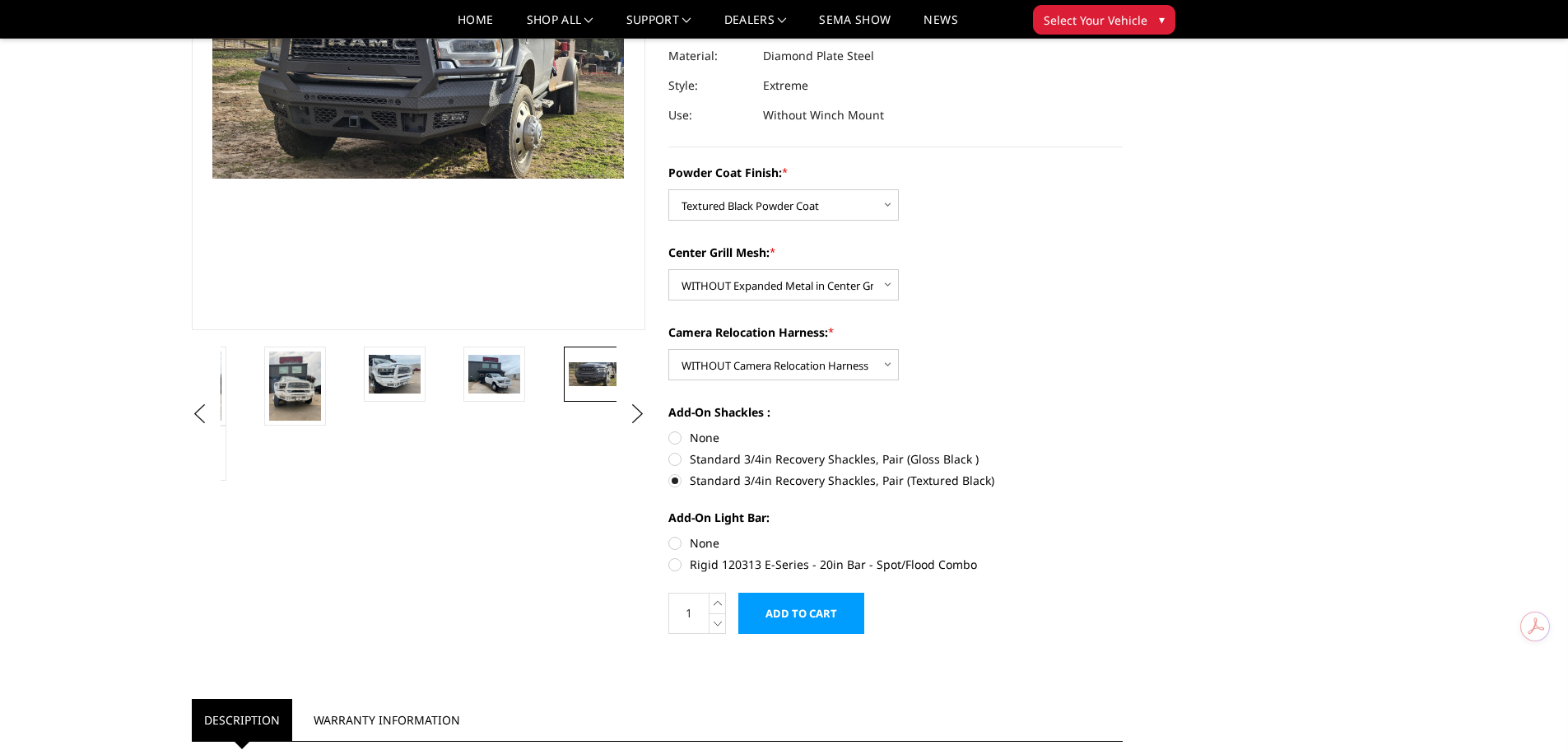
radio input "true"
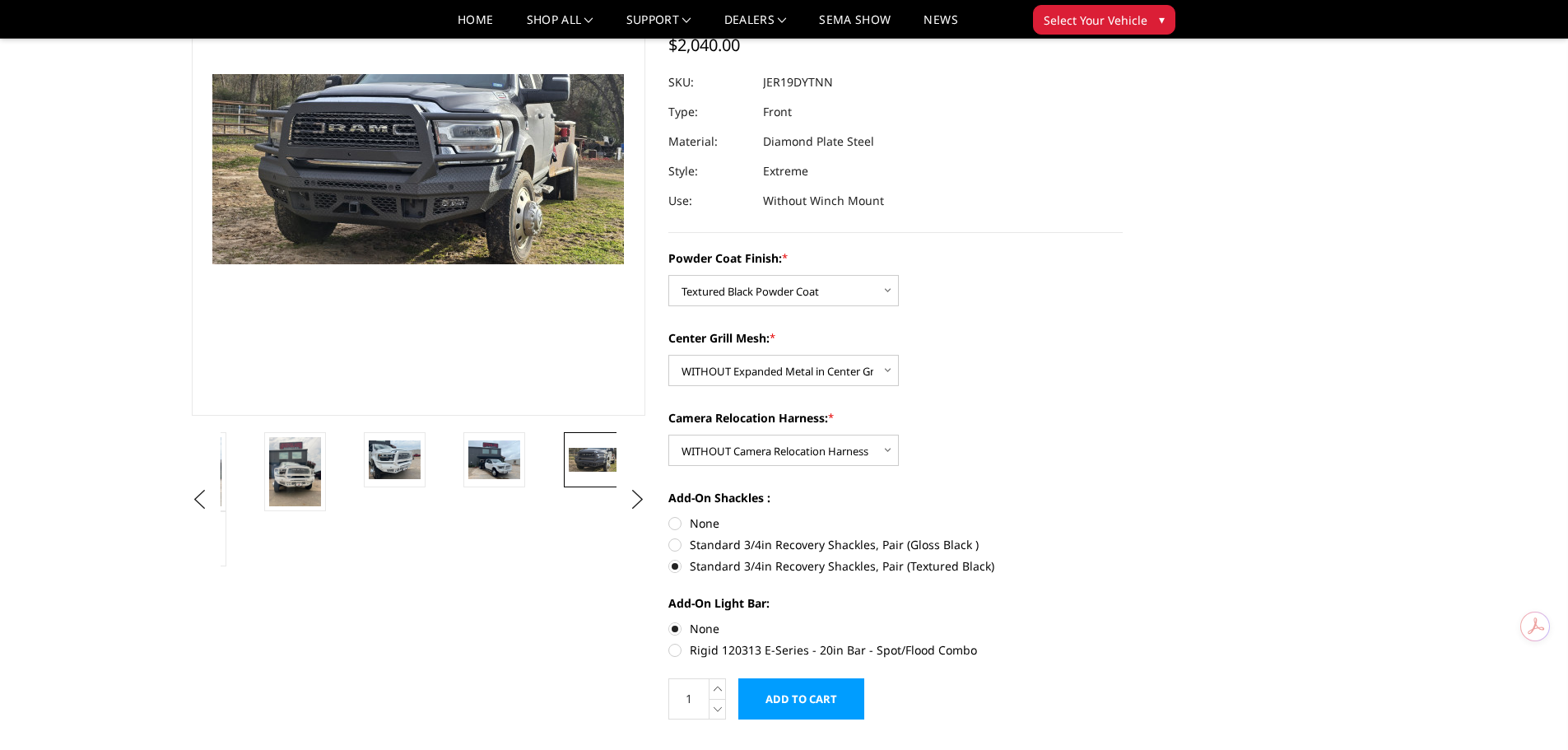
scroll to position [0, 0]
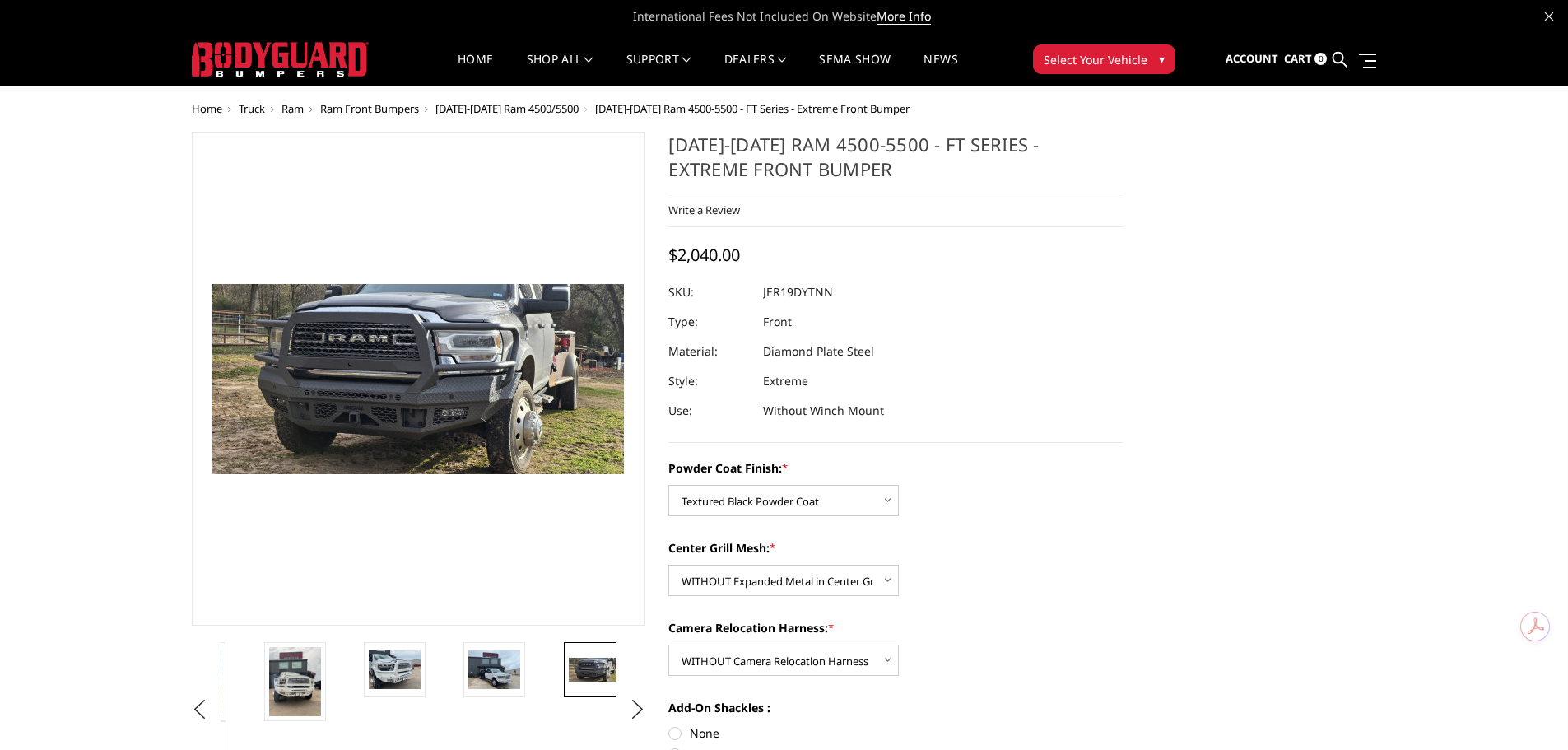
drag, startPoint x: 1099, startPoint y: 231, endPoint x: 841, endPoint y: 319, distance: 272.6
click at [899, 319] on dl "SKU: JER19DYTNN UPC: Type: Front Material: Diamond Plate Steel Style: Extreme U…" at bounding box center [896, 351] width 455 height 148
drag, startPoint x: 761, startPoint y: 291, endPoint x: 777, endPoint y: 290, distance: 16.0
click at [777, 290] on dl "SKU: JER19DYTNN UPC: Type: Front Material: Diamond Plate Steel Style: Extreme U…" at bounding box center [896, 351] width 455 height 148
click at [777, 290] on dd "JER19DYTNN" at bounding box center [798, 292] width 70 height 29
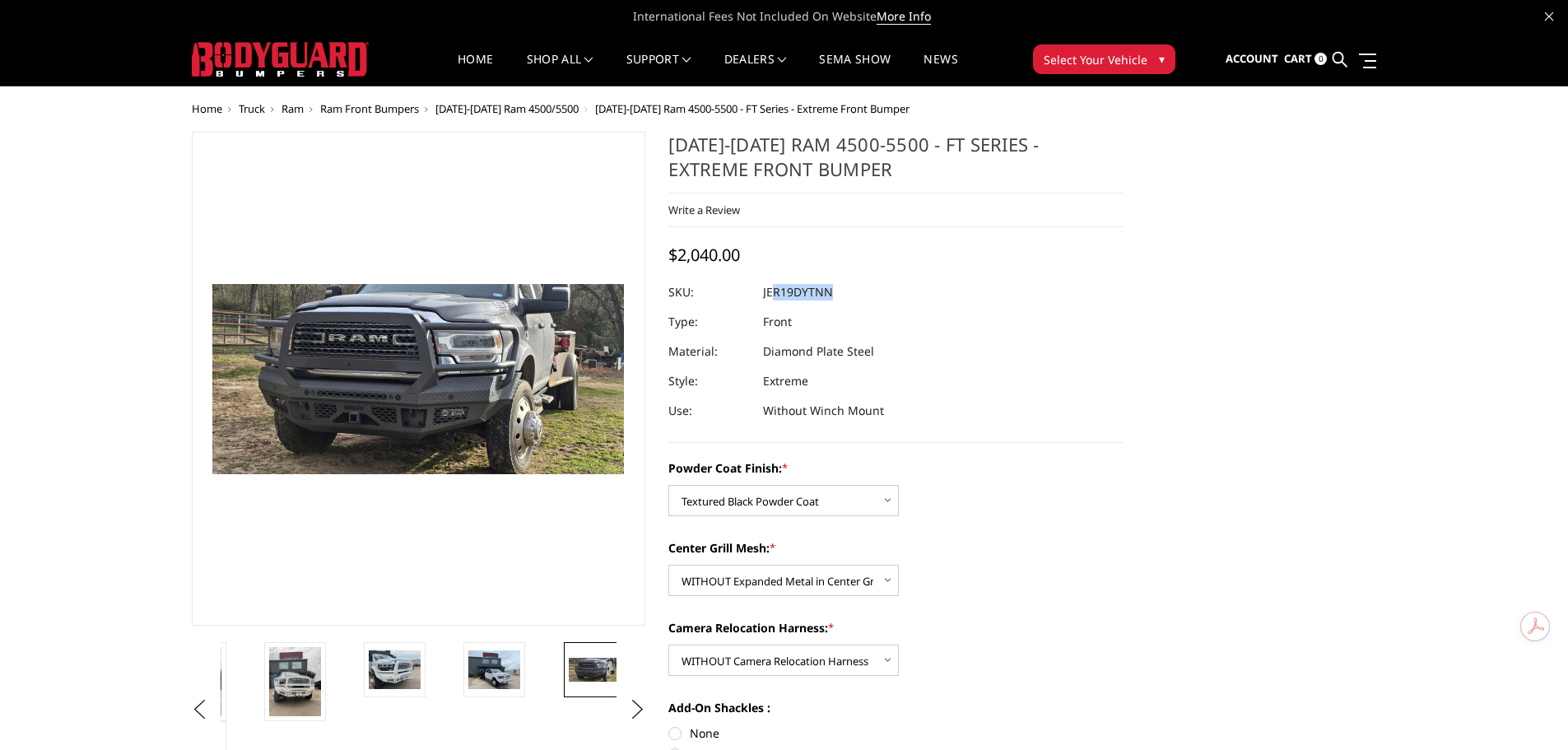
drag, startPoint x: 761, startPoint y: 291, endPoint x: 771, endPoint y: 291, distance: 10.0
click at [771, 291] on dl "SKU: JER19DYTNN UPC: Type: Front Material: Diamond Plate Steel Style: Extreme U…" at bounding box center [896, 351] width 455 height 148
click at [771, 291] on dd "JER19DYTNN" at bounding box center [798, 292] width 70 height 29
drag, startPoint x: 828, startPoint y: 293, endPoint x: 762, endPoint y: 293, distance: 66.0
click at [762, 293] on dl "SKU: JER19DYTNN UPC: Type: Front Material: Diamond Plate Steel Style: Extreme U…" at bounding box center [896, 351] width 455 height 148
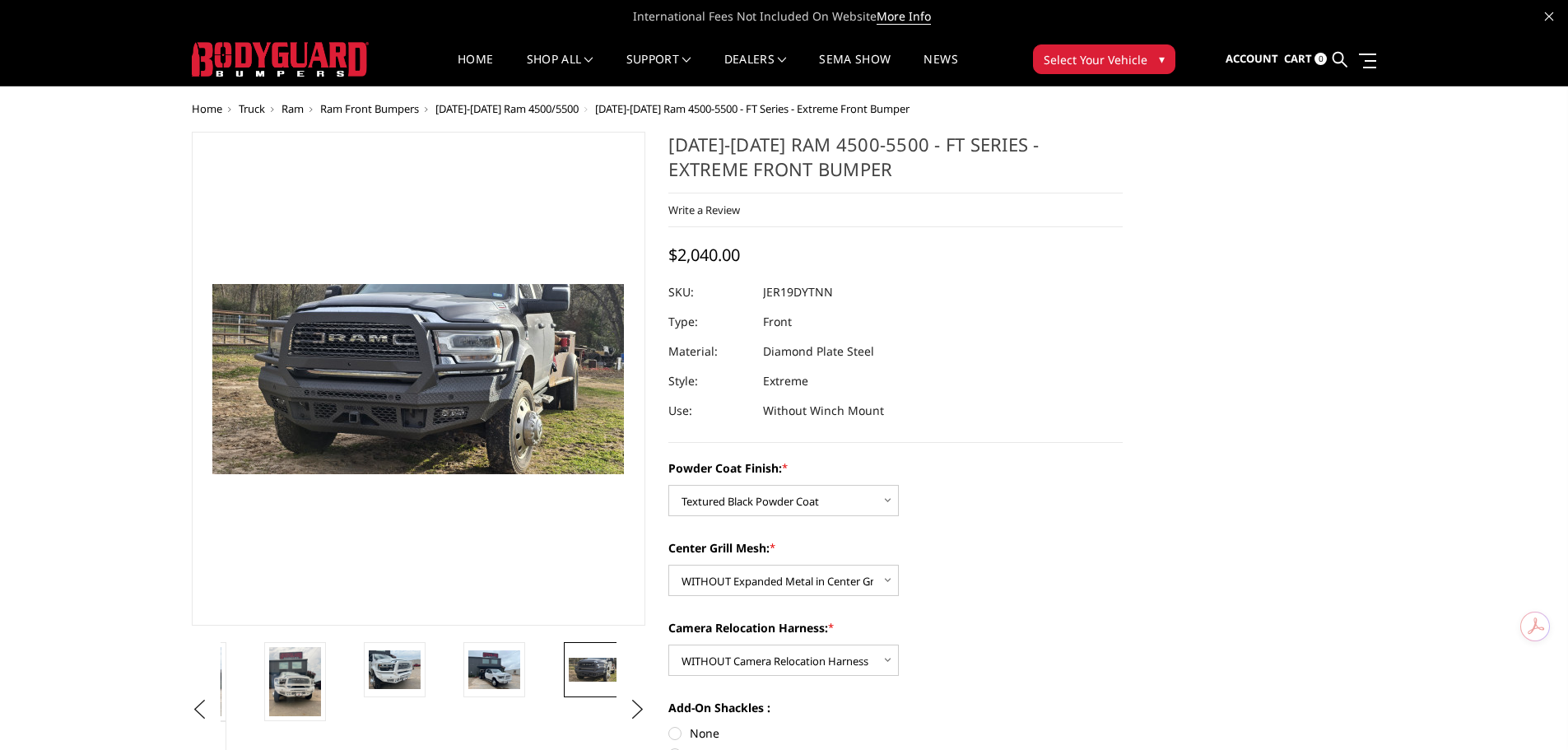
click at [768, 295] on dd "JER19DYTNN" at bounding box center [798, 292] width 70 height 29
copy dd "JER19DYTNN"
